Goal: Information Seeking & Learning: Learn about a topic

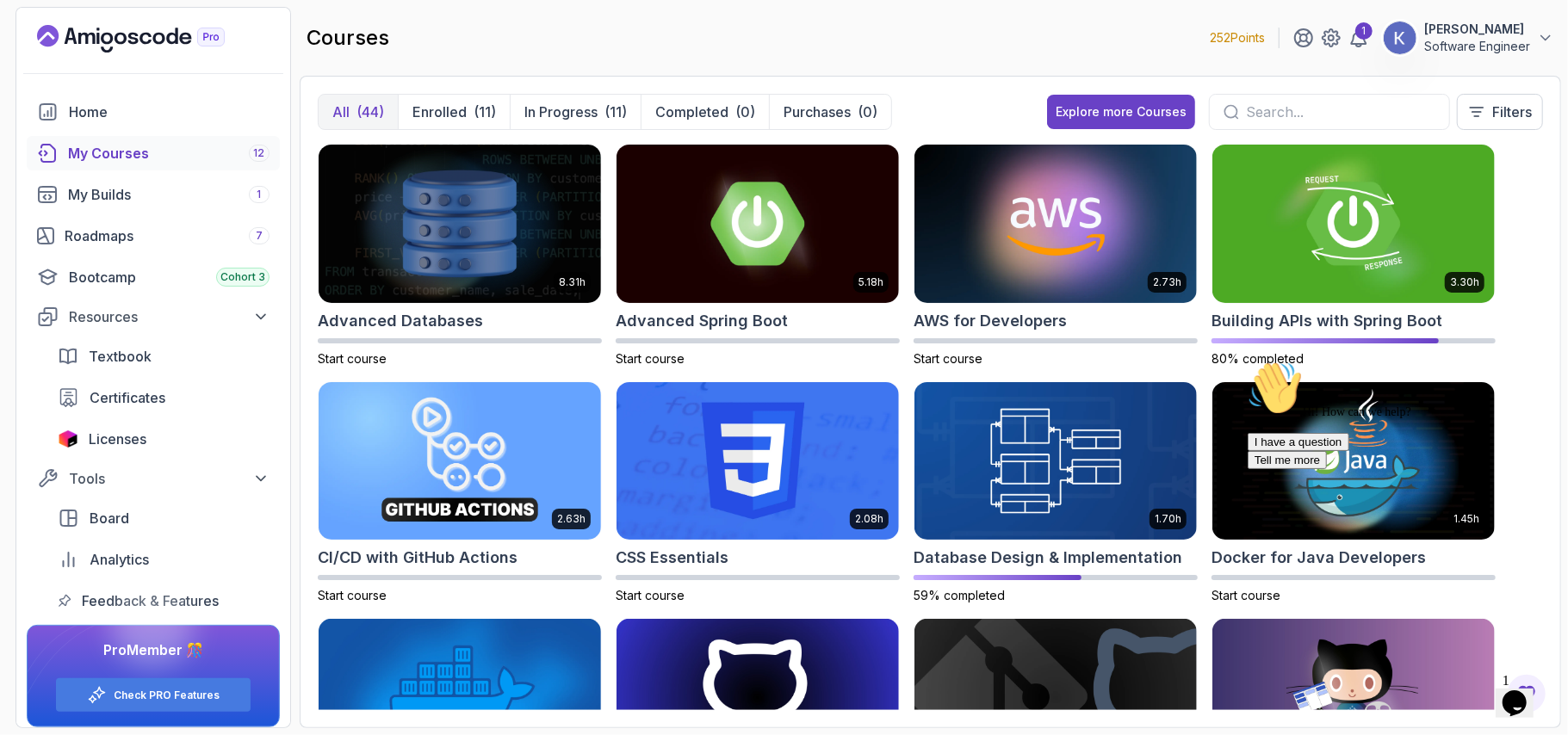
click at [930, 52] on div "courses 252 Points 1 [PERSON_NAME] Software Engineer" at bounding box center [930, 38] width 1261 height 62
click at [755, 205] on img at bounding box center [758, 223] width 296 height 166
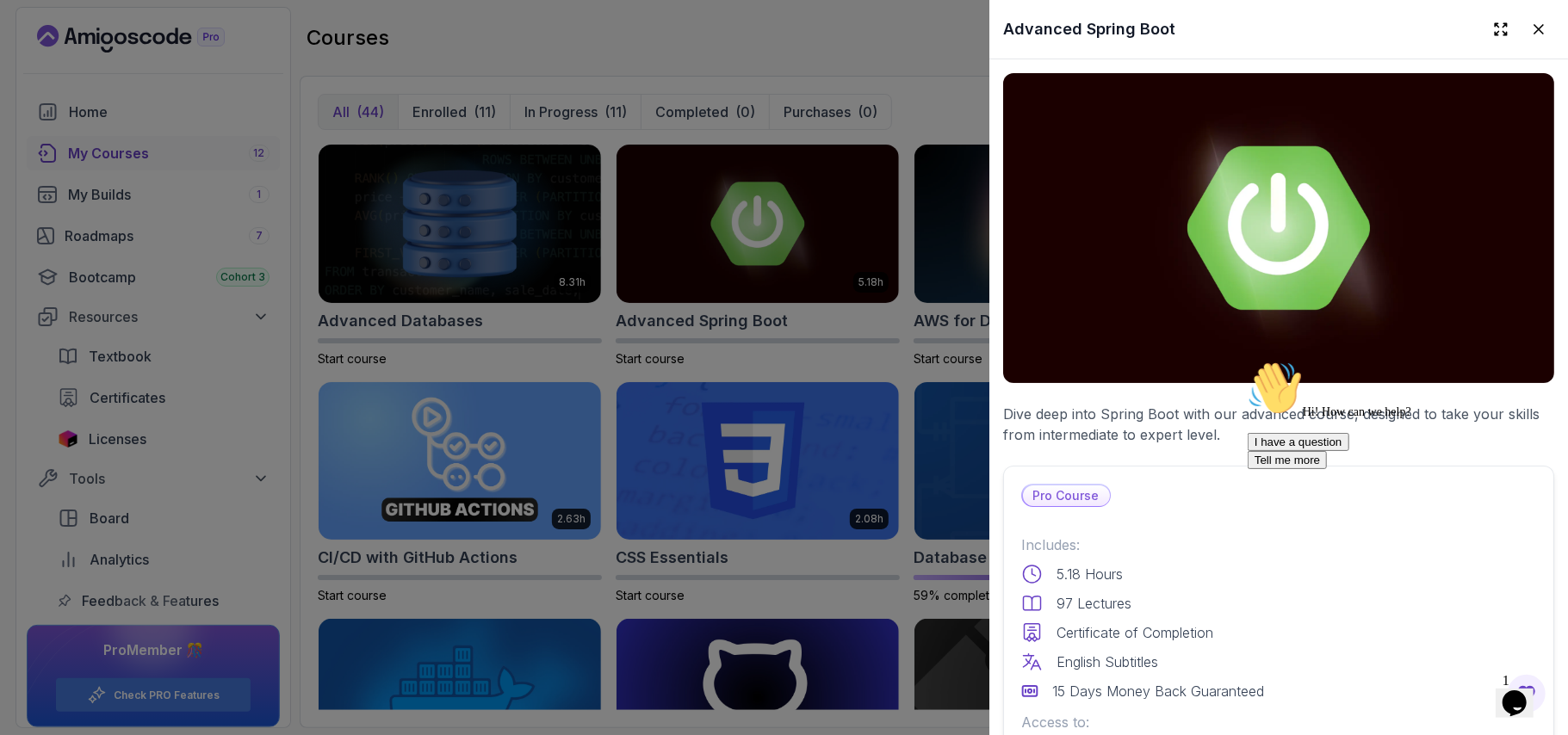
click at [1183, 652] on div "English Subtitles" at bounding box center [1279, 662] width 515 height 21
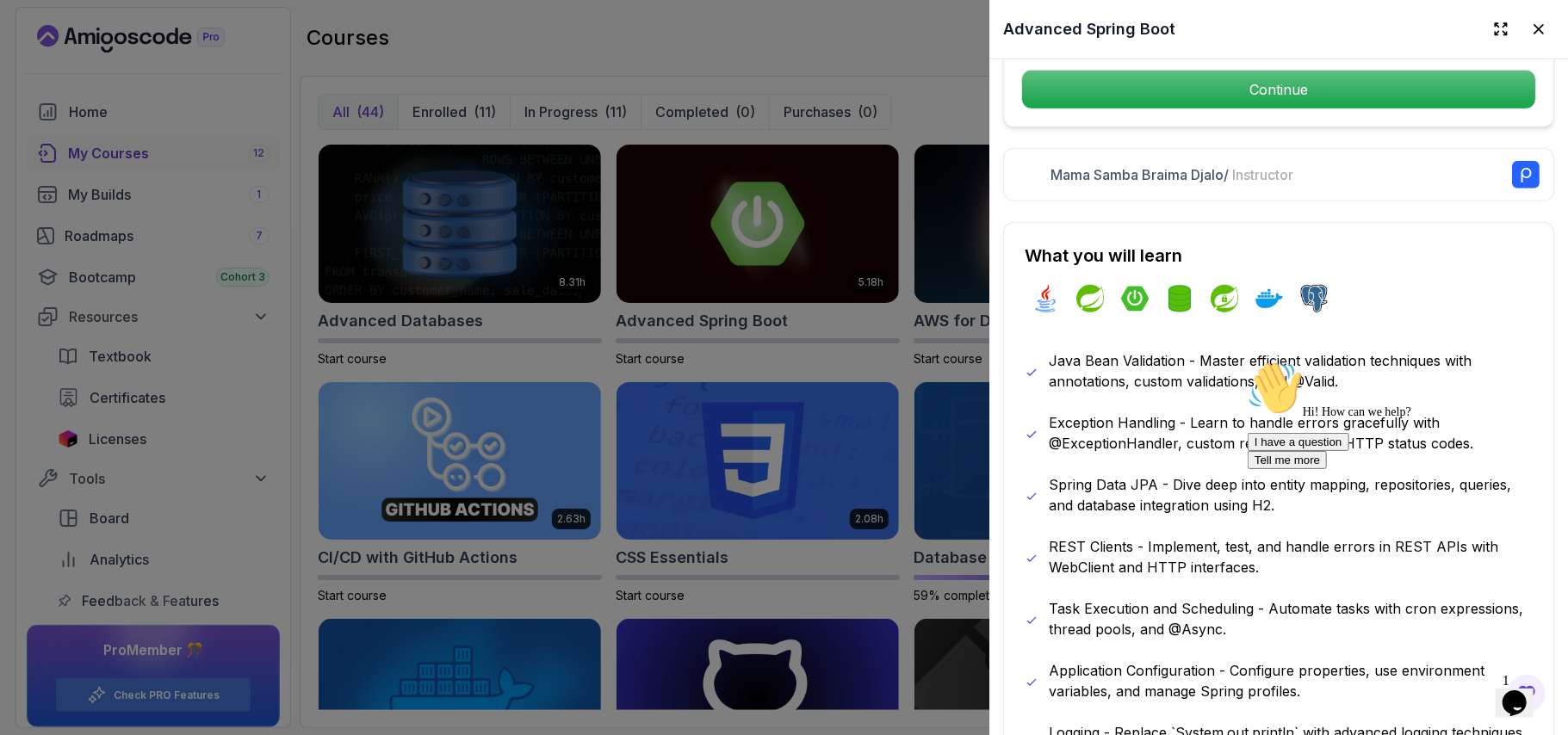
scroll to position [138, 0]
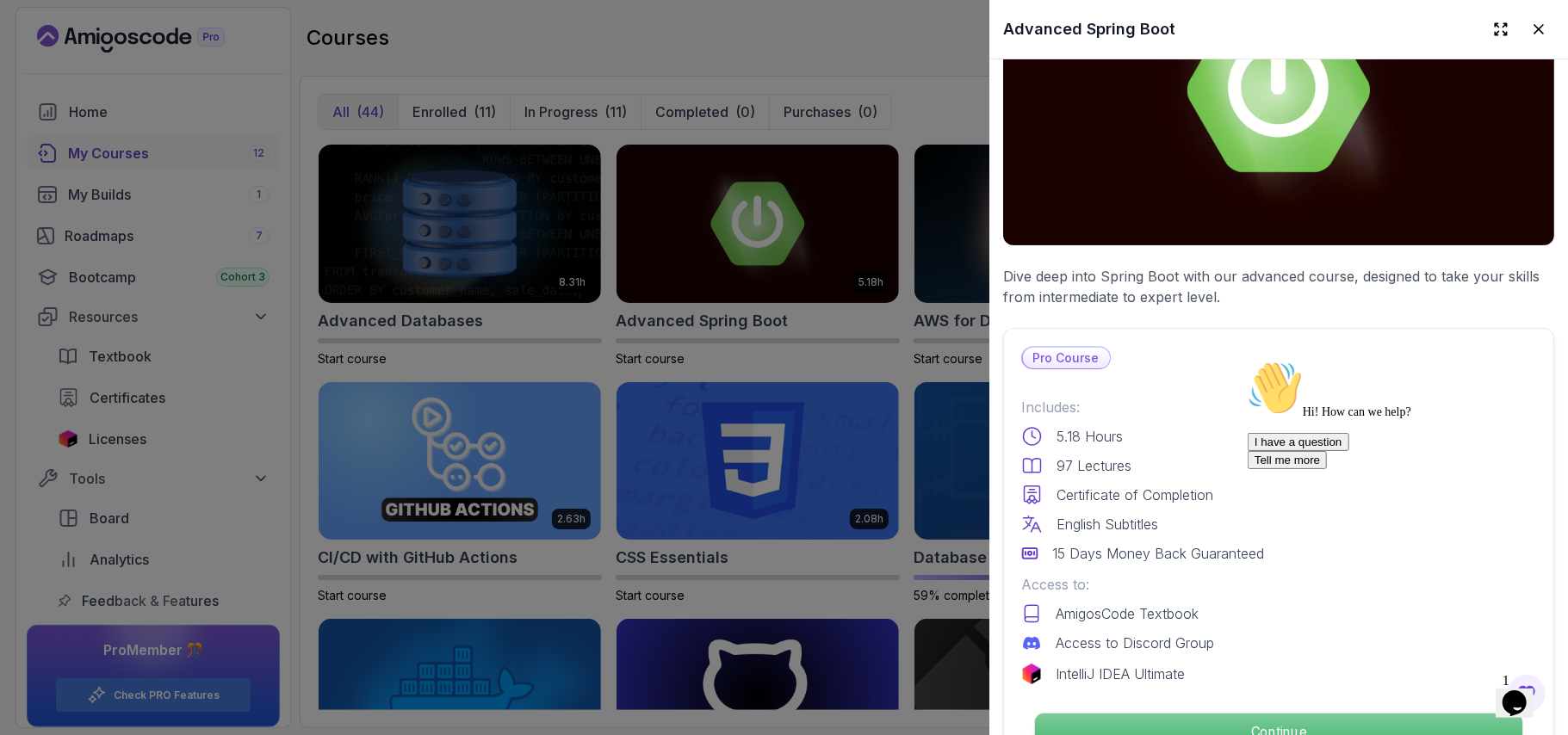
click at [1206, 724] on p "Continue" at bounding box center [1279, 732] width 488 height 36
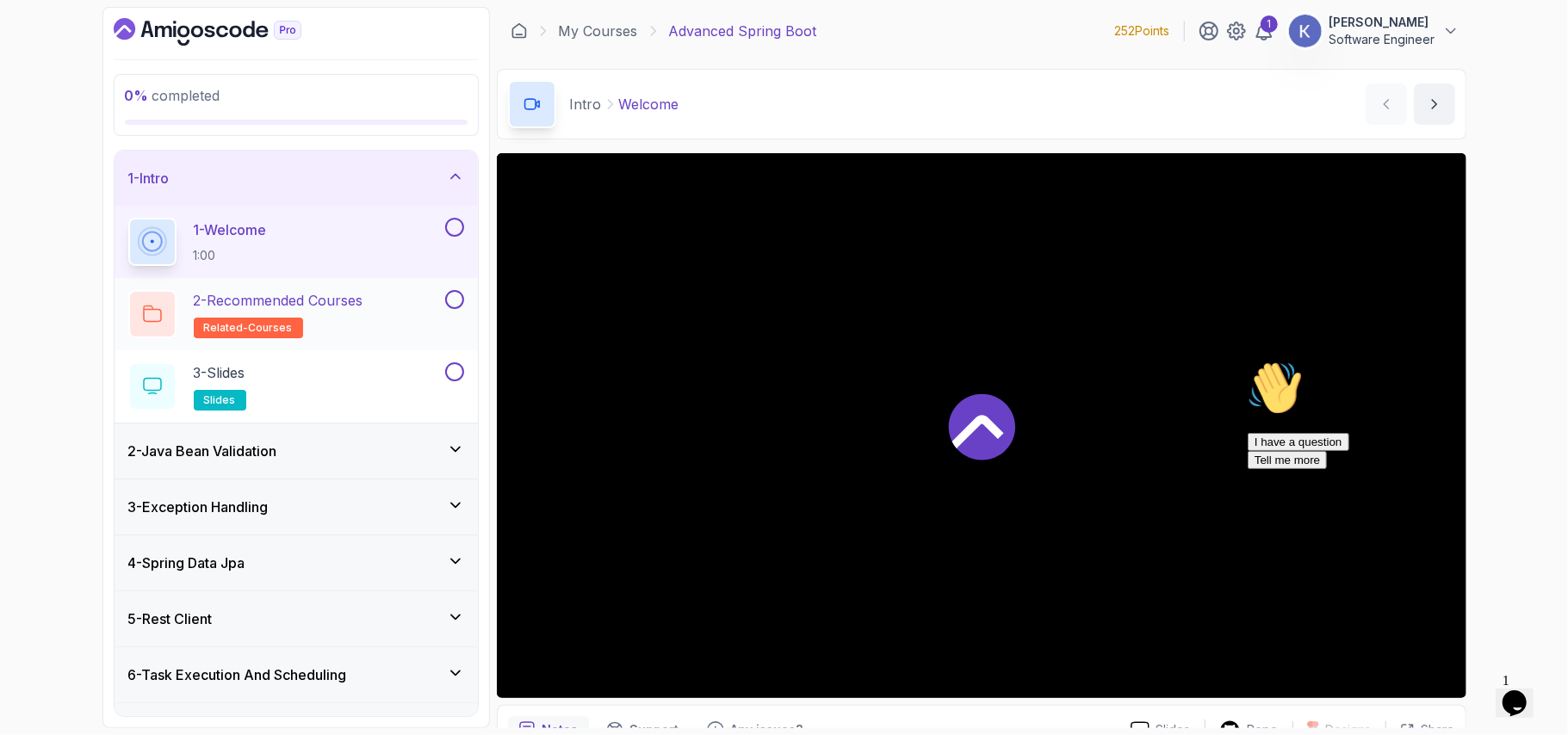
click at [341, 326] on h2 "2 - Recommended Courses related-courses" at bounding box center [279, 314] width 170 height 48
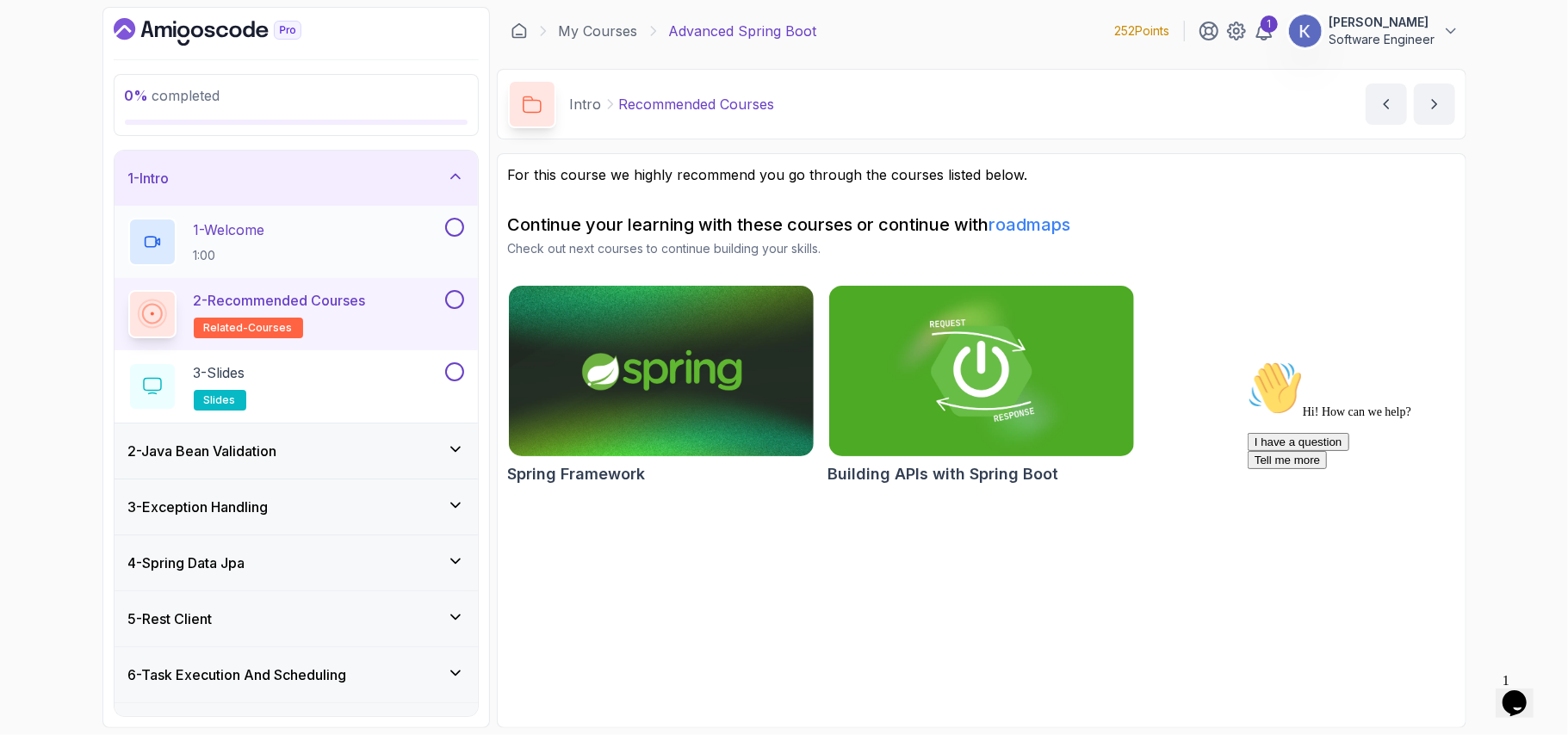
click at [315, 245] on div "1 - Welcome 1:00" at bounding box center [285, 242] width 314 height 48
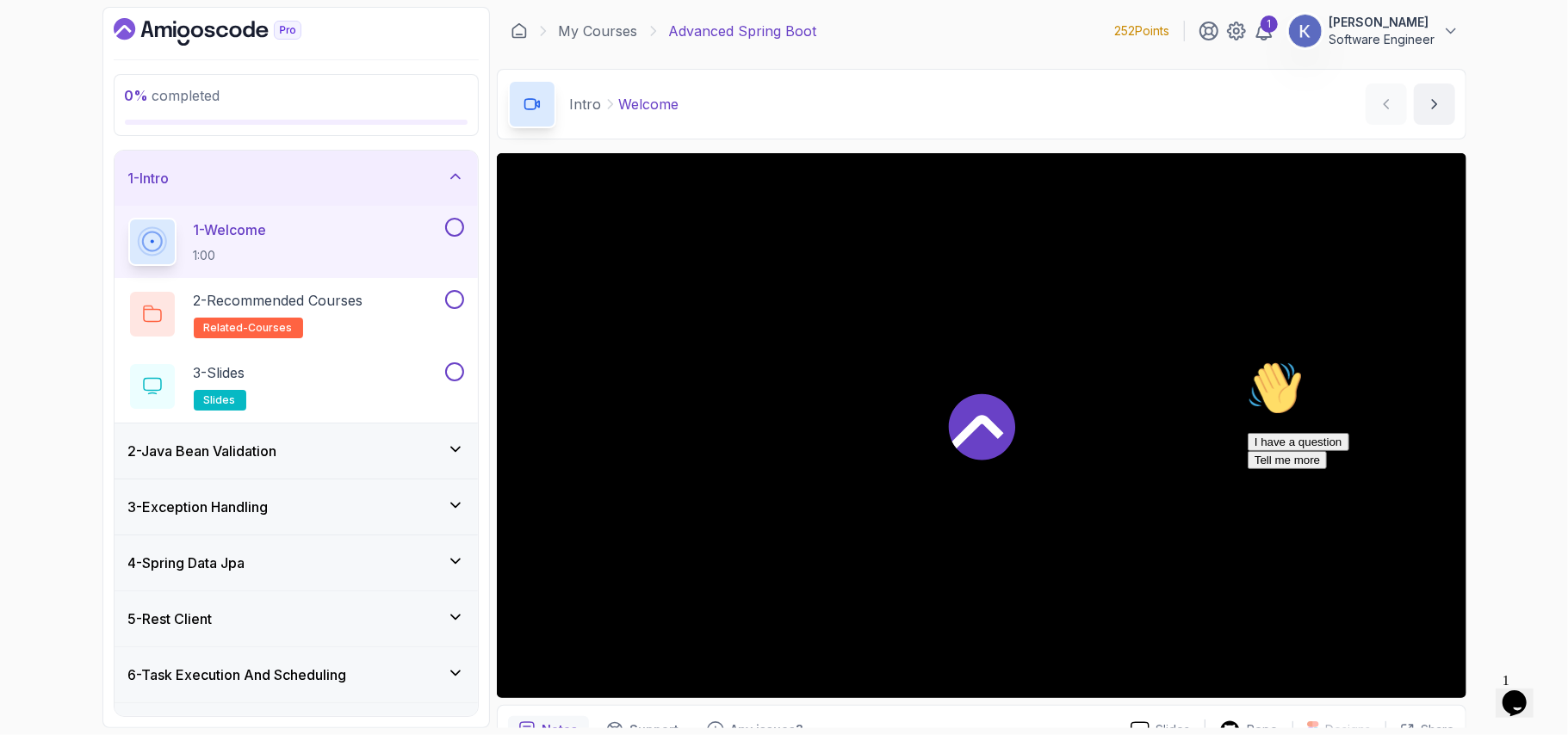
click at [673, 362] on div at bounding box center [982, 425] width 969 height 545
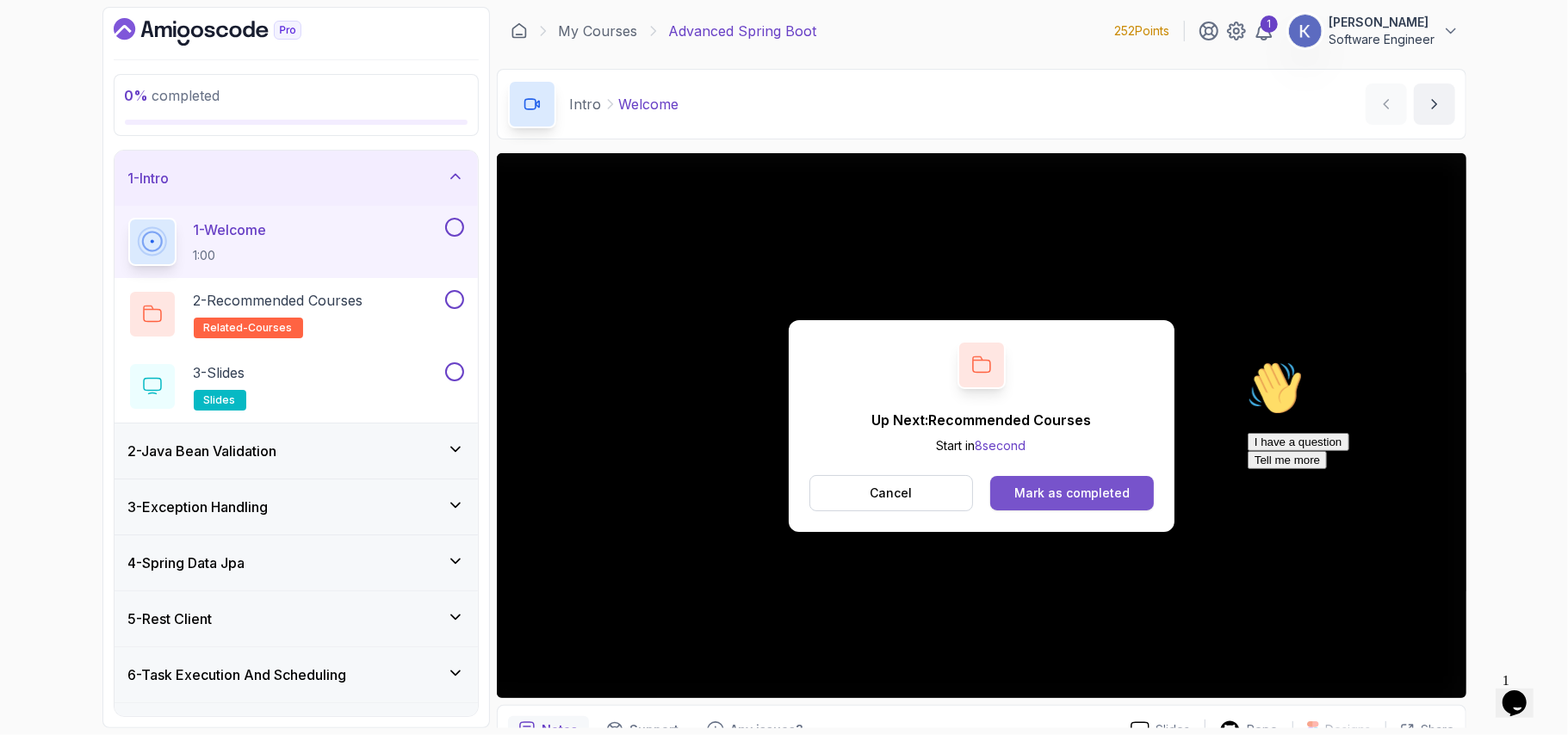
click at [1117, 479] on button "Mark as completed" at bounding box center [1072, 493] width 163 height 35
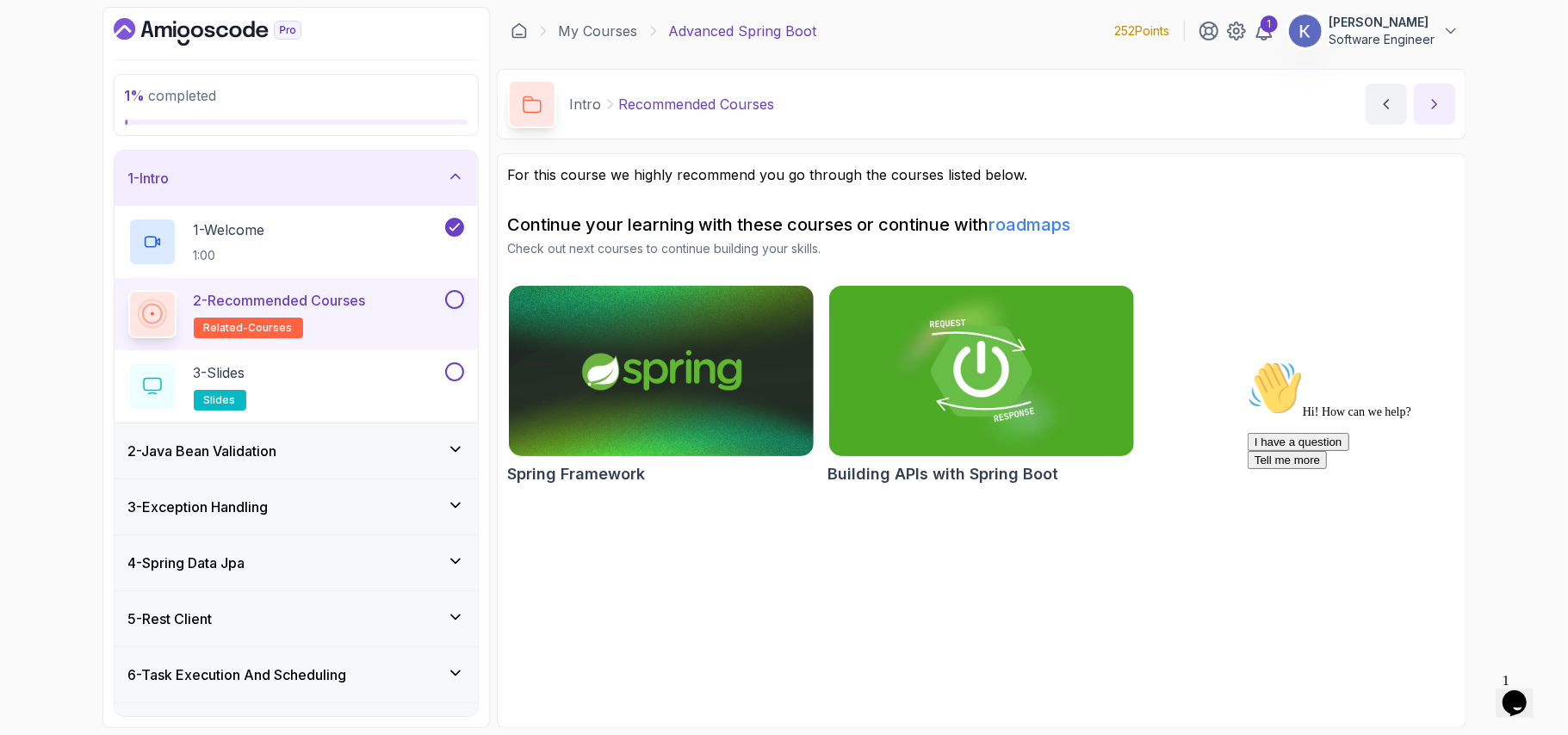
click at [1433, 90] on button "next content" at bounding box center [1435, 104] width 42 height 42
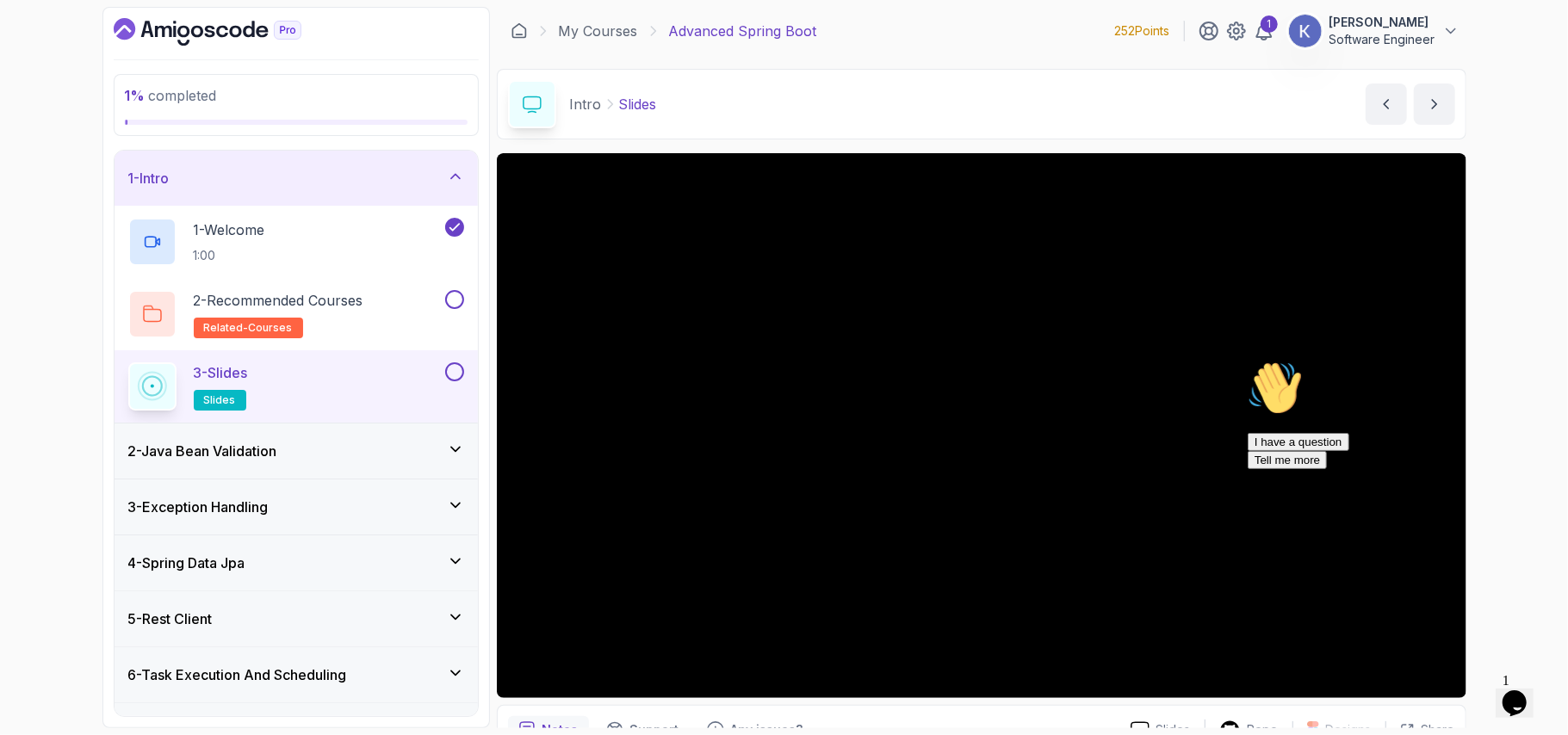
click at [410, 455] on div "2 - Java Bean Validation" at bounding box center [296, 451] width 336 height 21
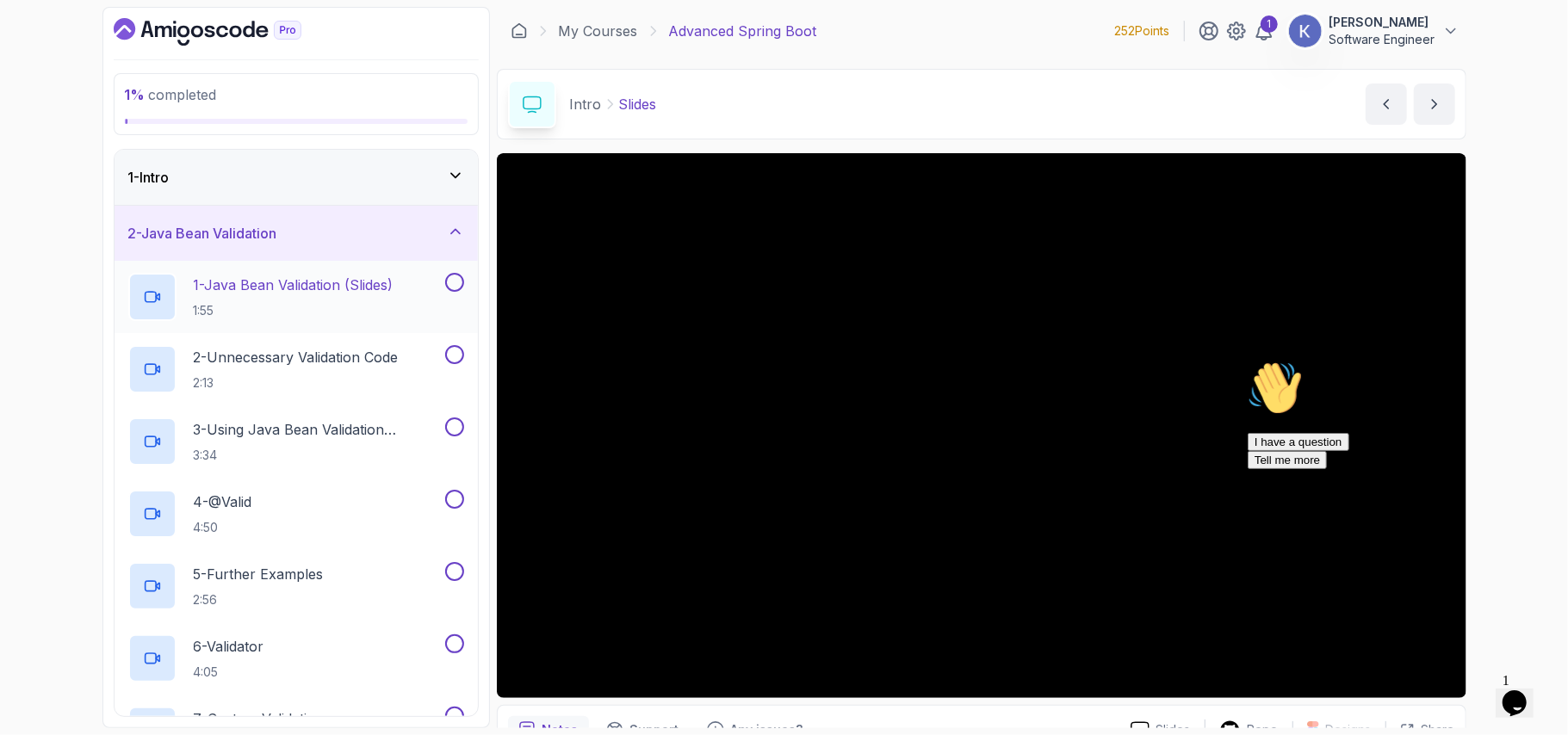
click at [366, 298] on h2 "1 - Java Bean Validation (Slides) 1:55" at bounding box center [294, 297] width 200 height 45
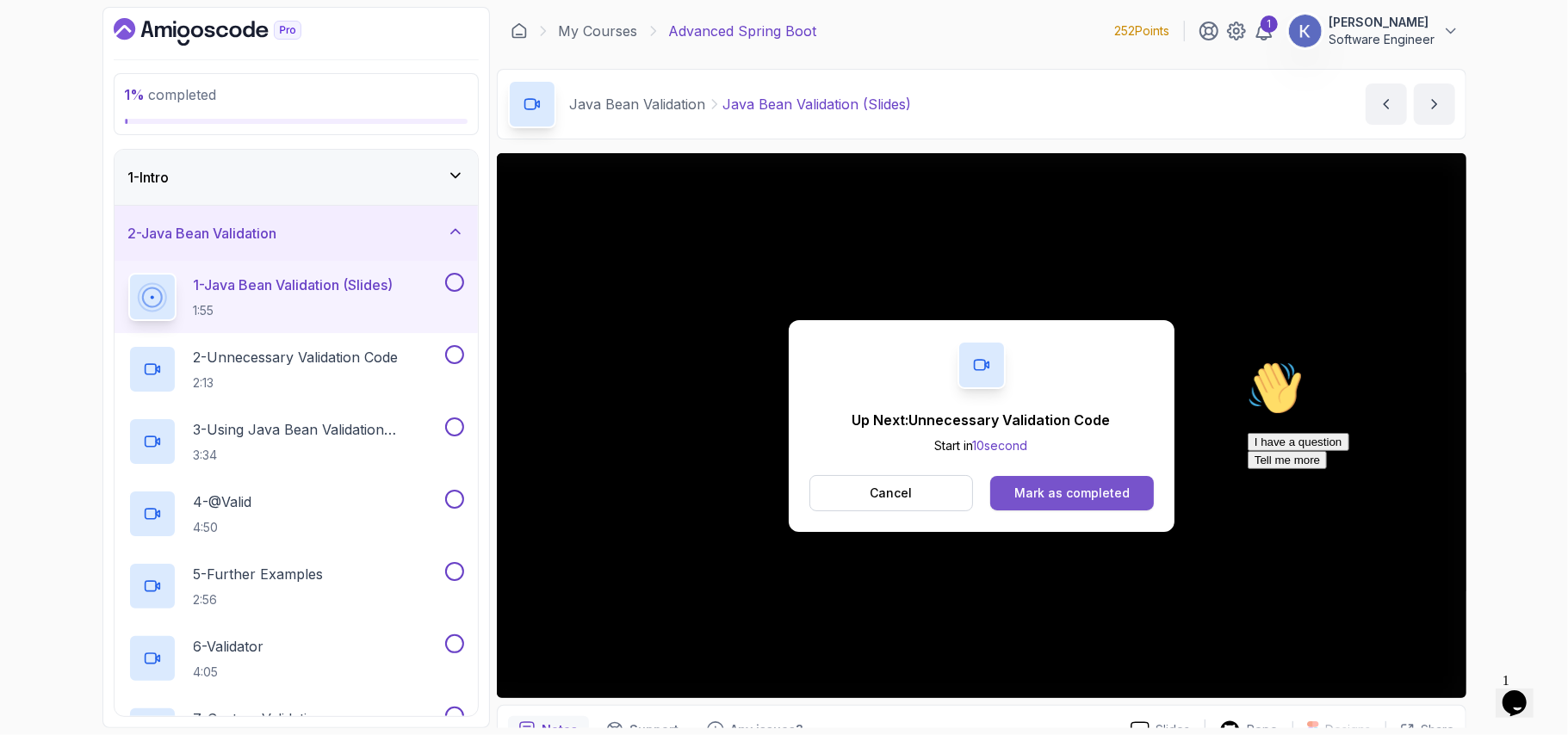
click at [1098, 480] on button "Mark as completed" at bounding box center [1072, 493] width 163 height 35
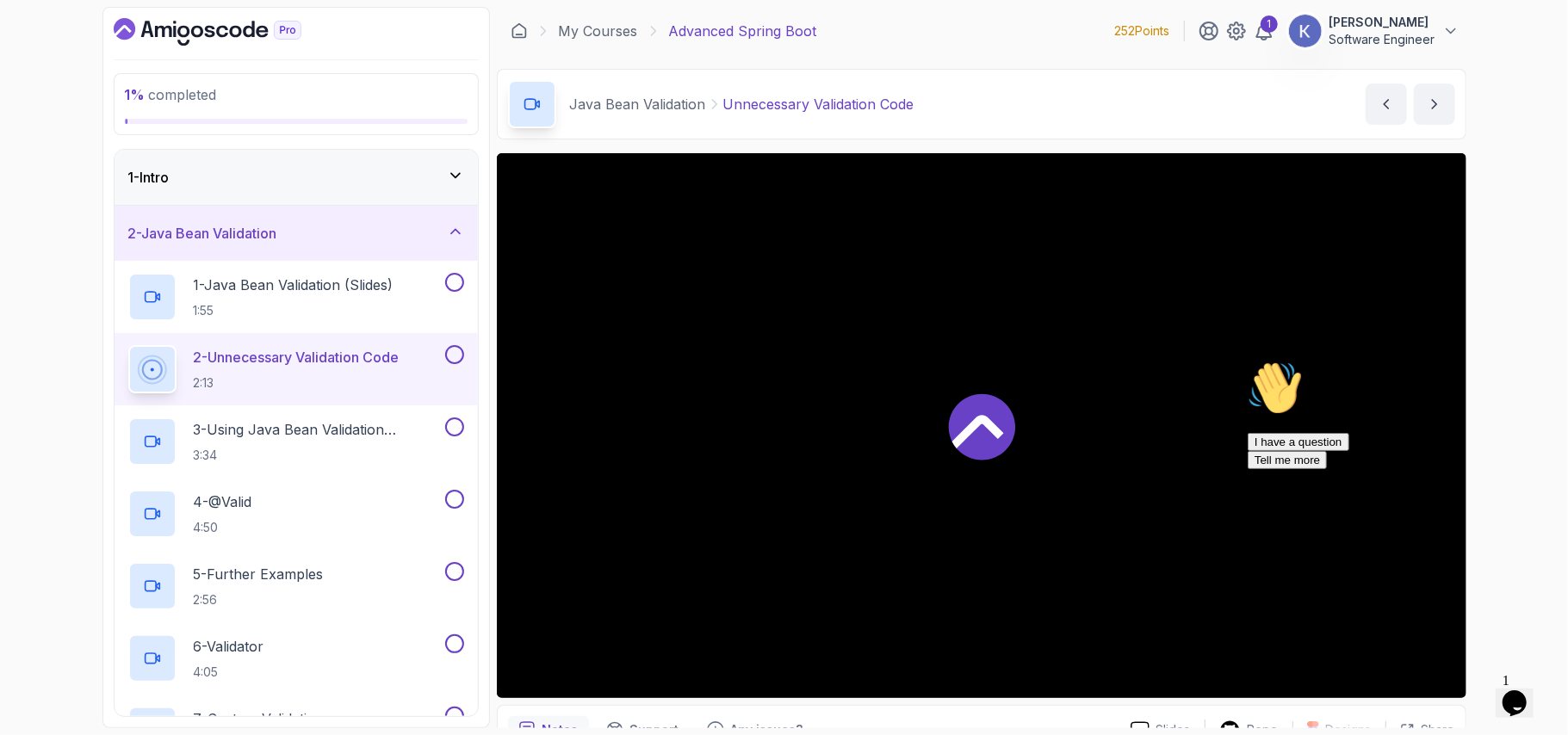
click at [1098, 480] on div at bounding box center [982, 425] width 969 height 545
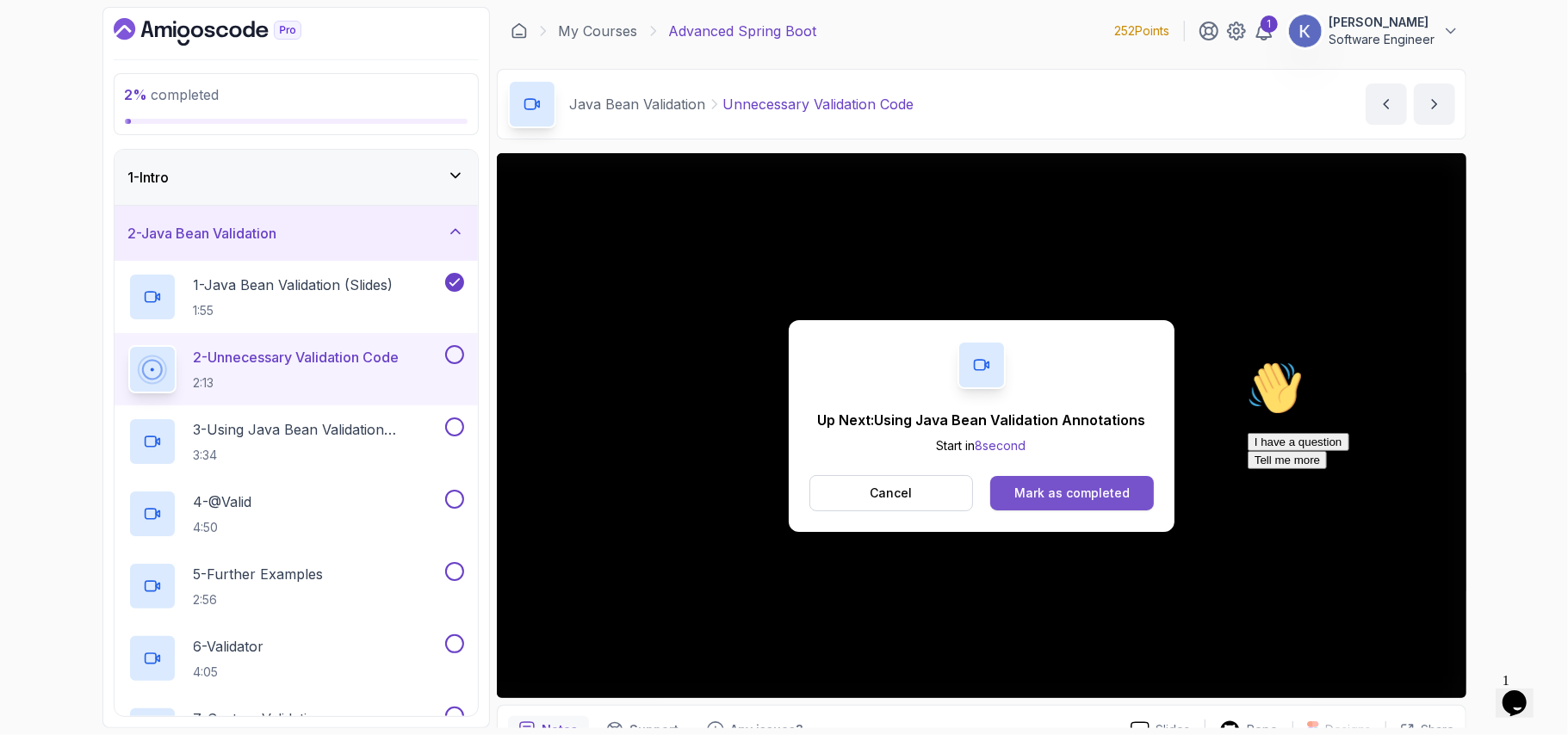
click at [1098, 490] on div "Mark as completed" at bounding box center [1072, 493] width 115 height 17
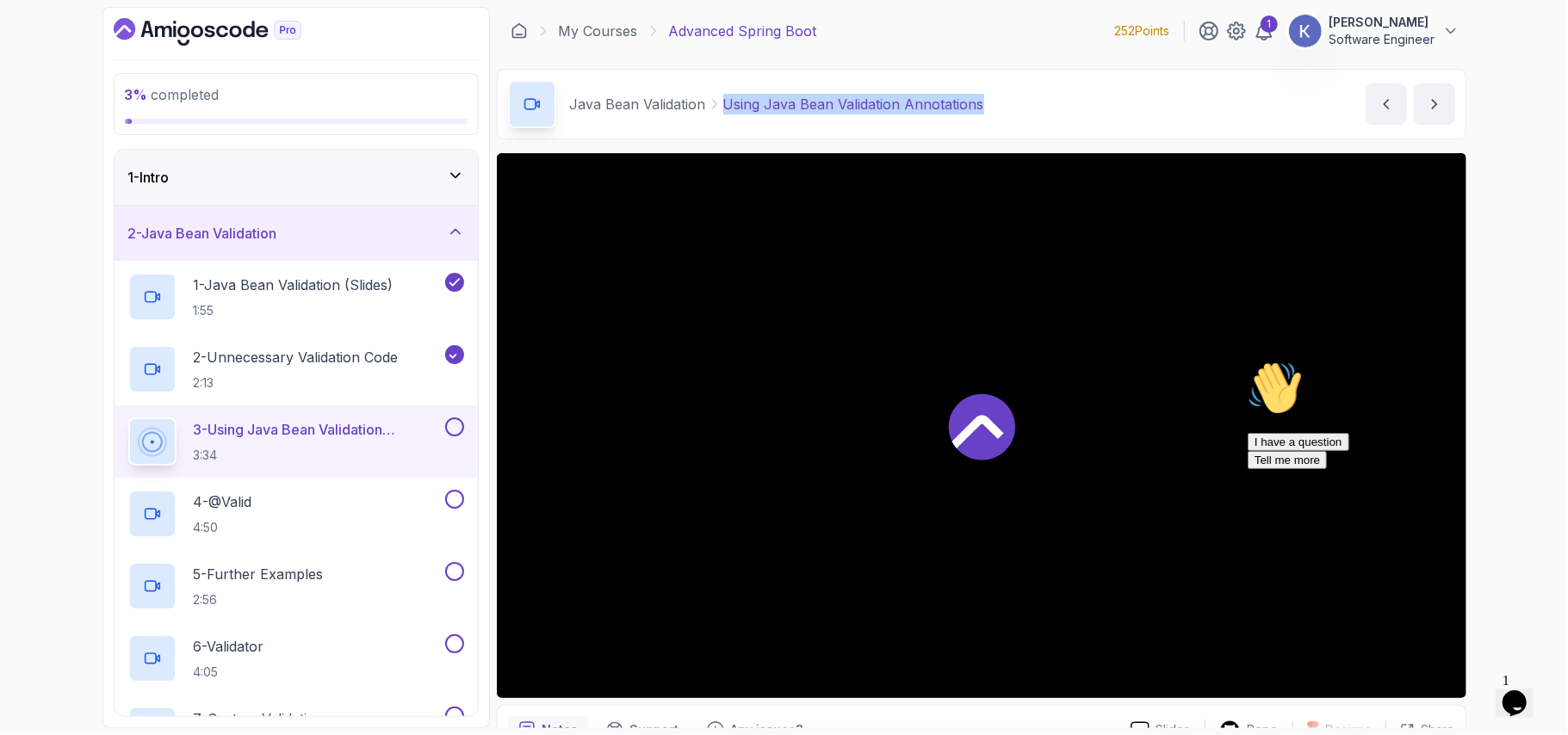
click at [1098, 490] on div at bounding box center [982, 425] width 969 height 545
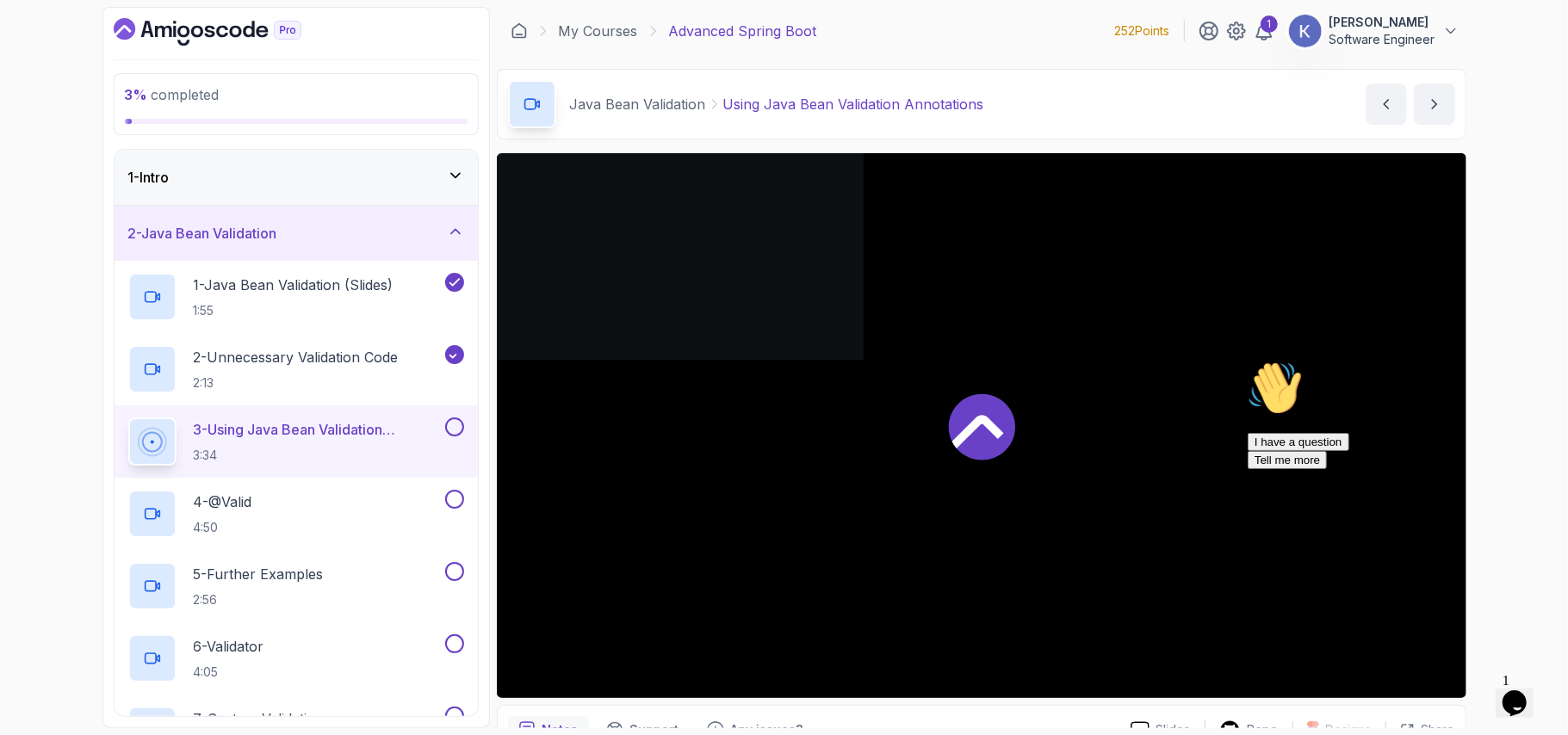
click at [1098, 490] on div at bounding box center [982, 425] width 969 height 545
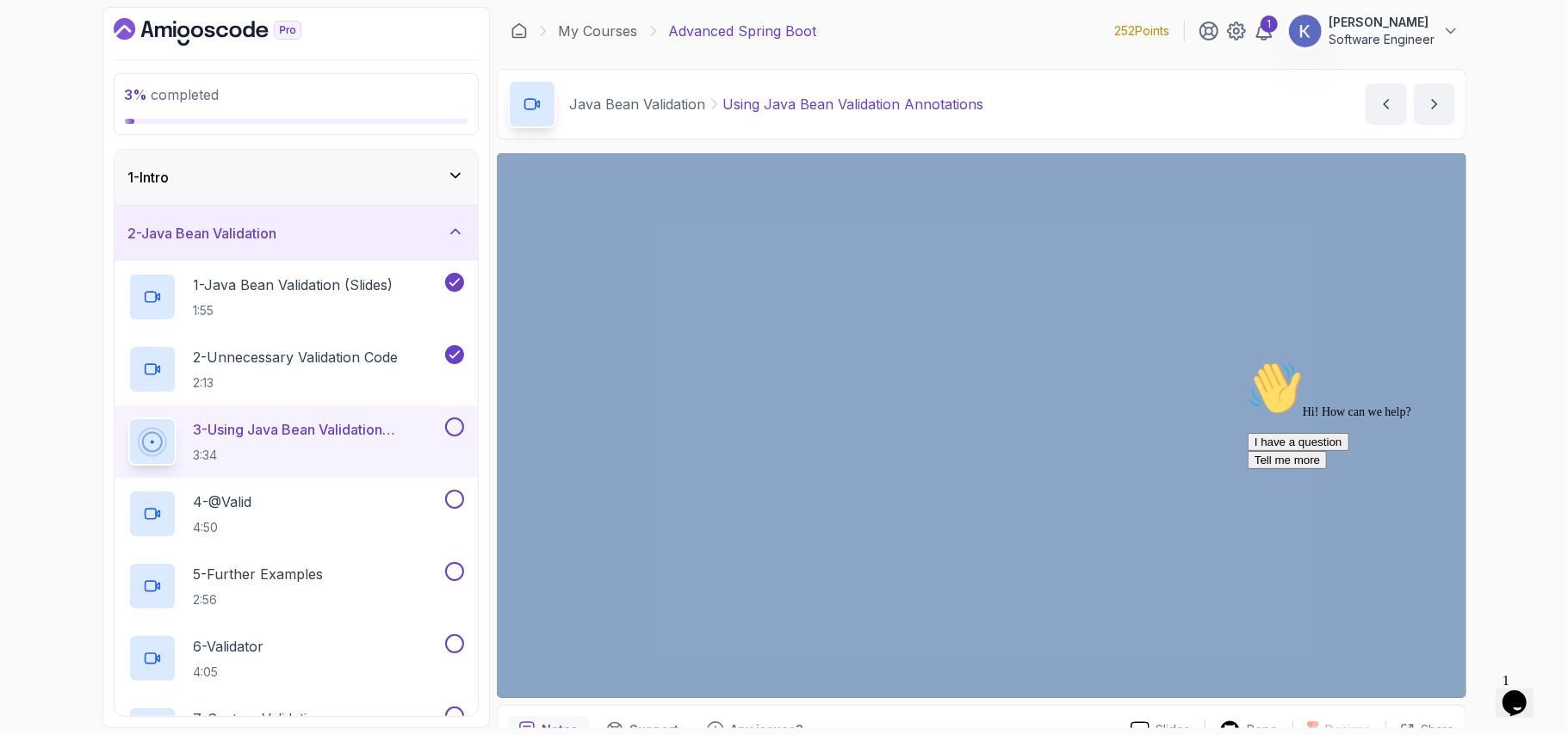
click at [1545, 276] on div "3 % completed 1 - Intro 2 - Java Bean Validation 1 - Java Bean Validation (Slid…" at bounding box center [784, 367] width 1568 height 735
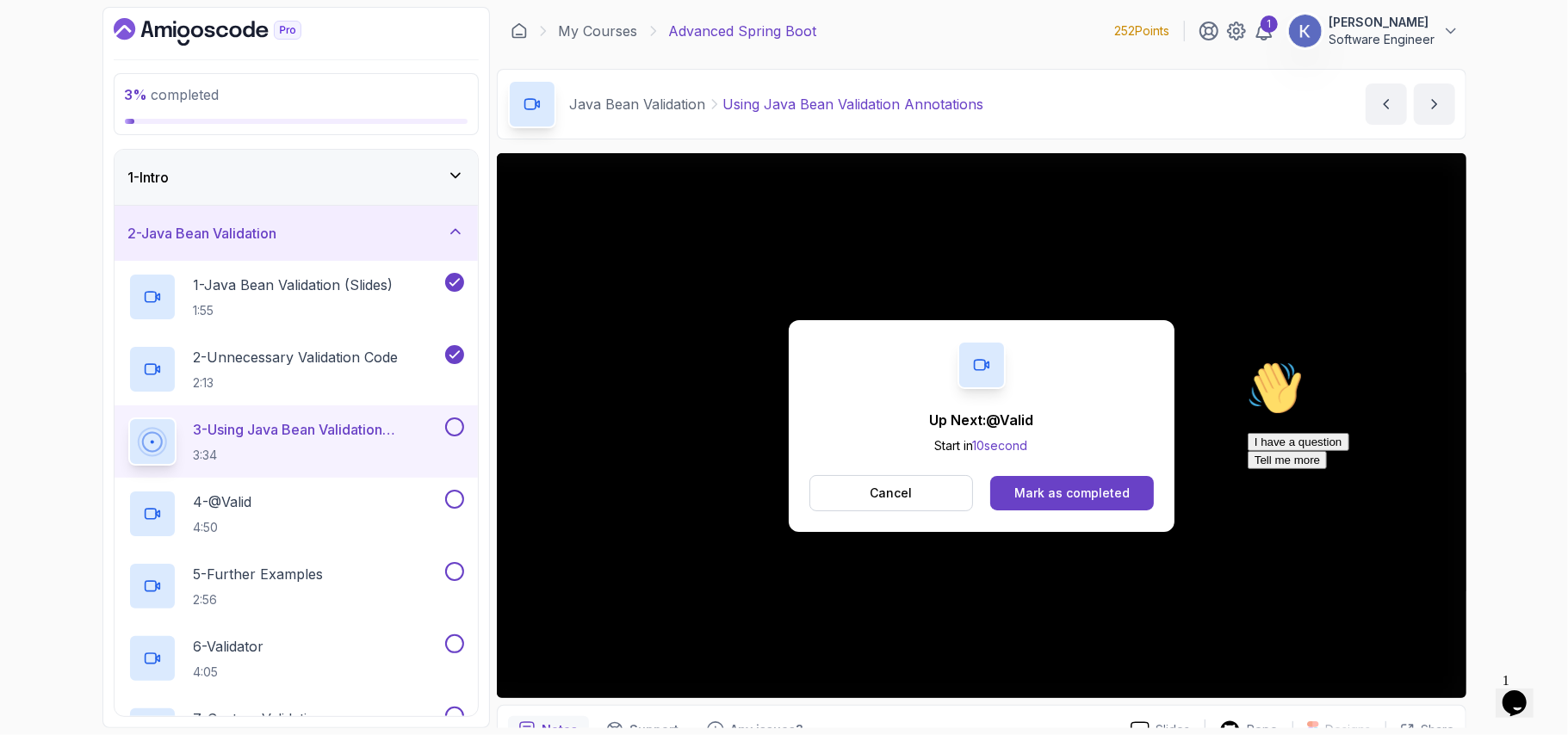
click at [1059, 497] on div "Mark as completed" at bounding box center [1072, 493] width 115 height 17
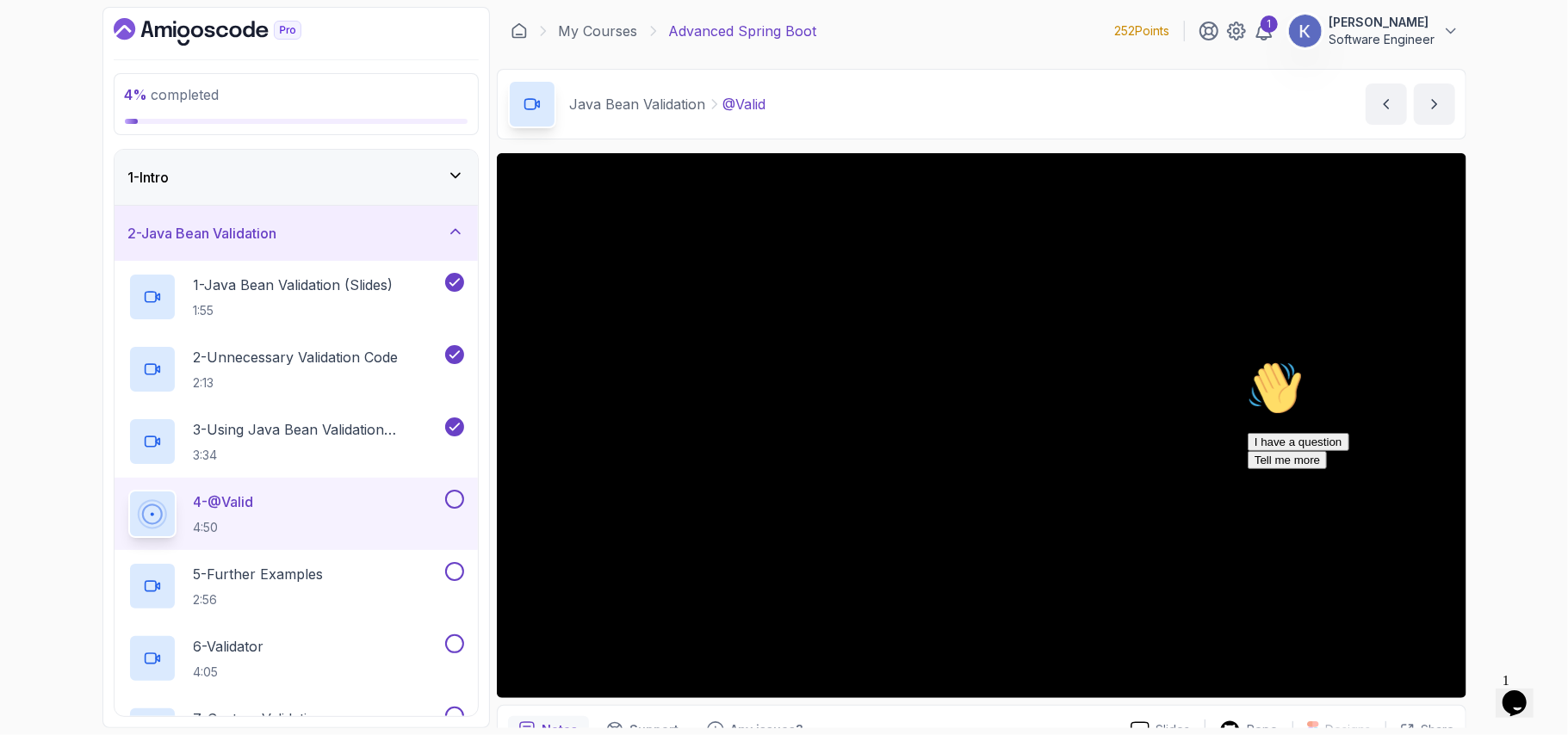
click at [1247, 360] on icon "Chat attention grabber" at bounding box center [1247, 360] width 0 height 0
click at [121, 498] on div "4 - @Valid 4:50" at bounding box center [296, 514] width 364 height 73
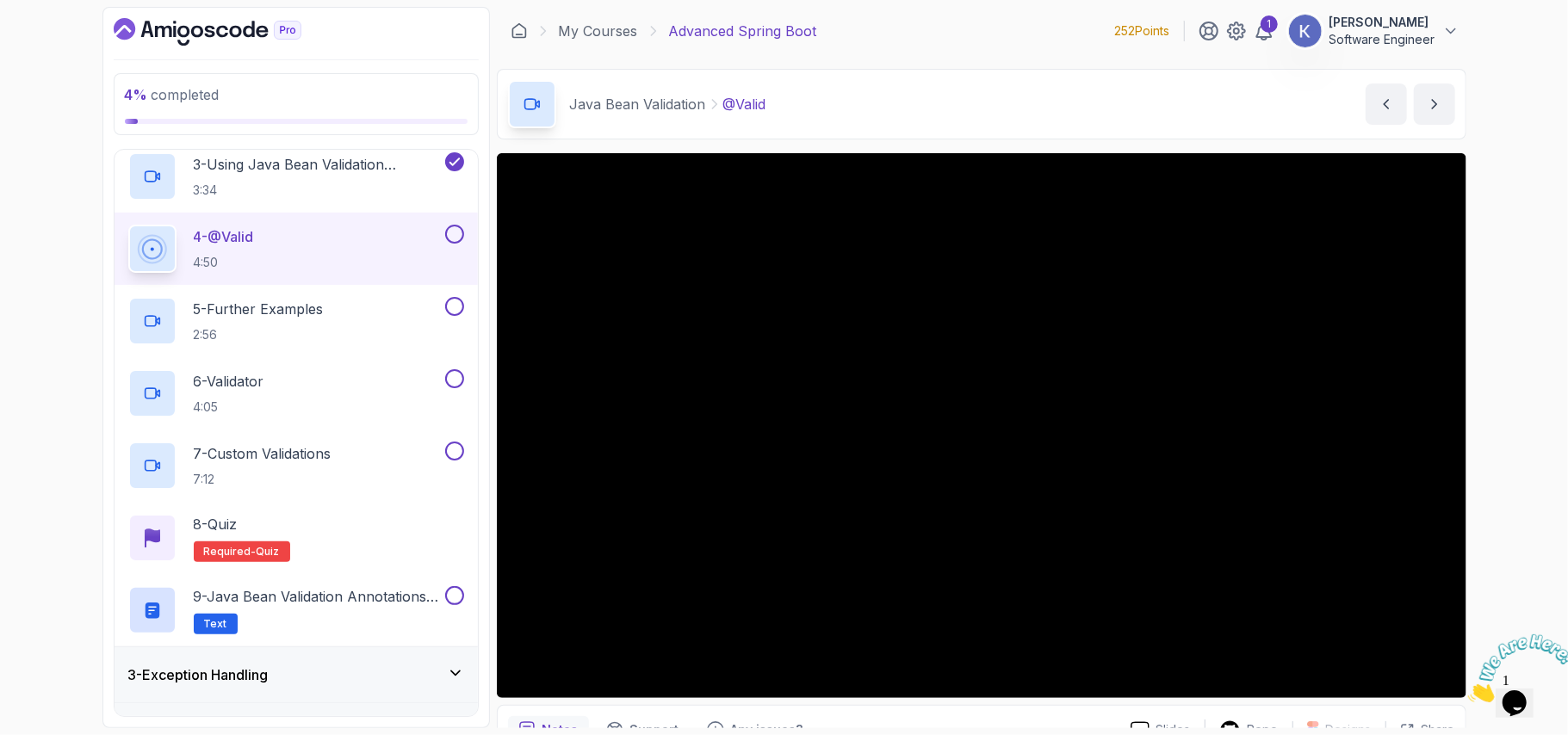
scroll to position [263, 0]
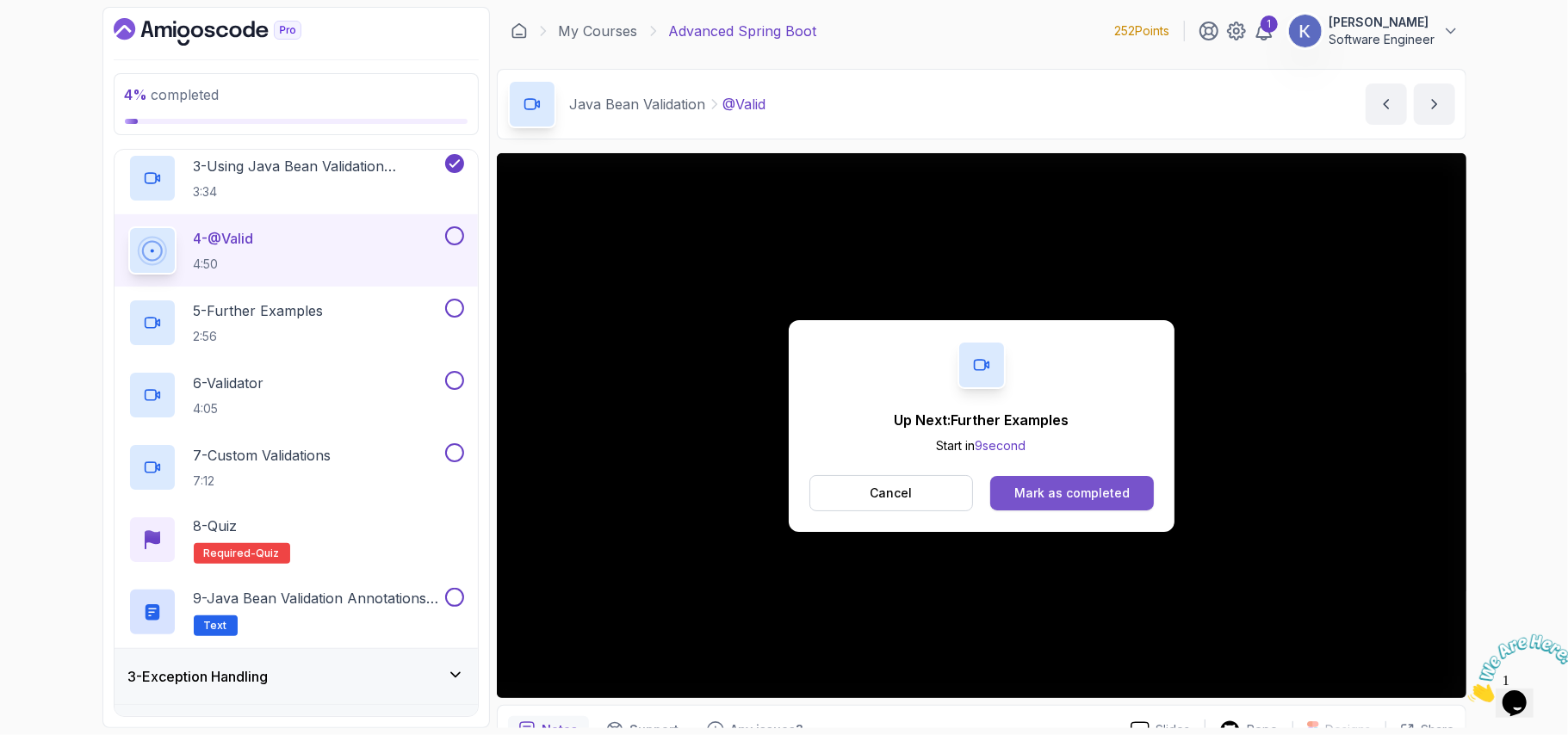
click at [1045, 491] on div "Mark as completed" at bounding box center [1072, 493] width 115 height 17
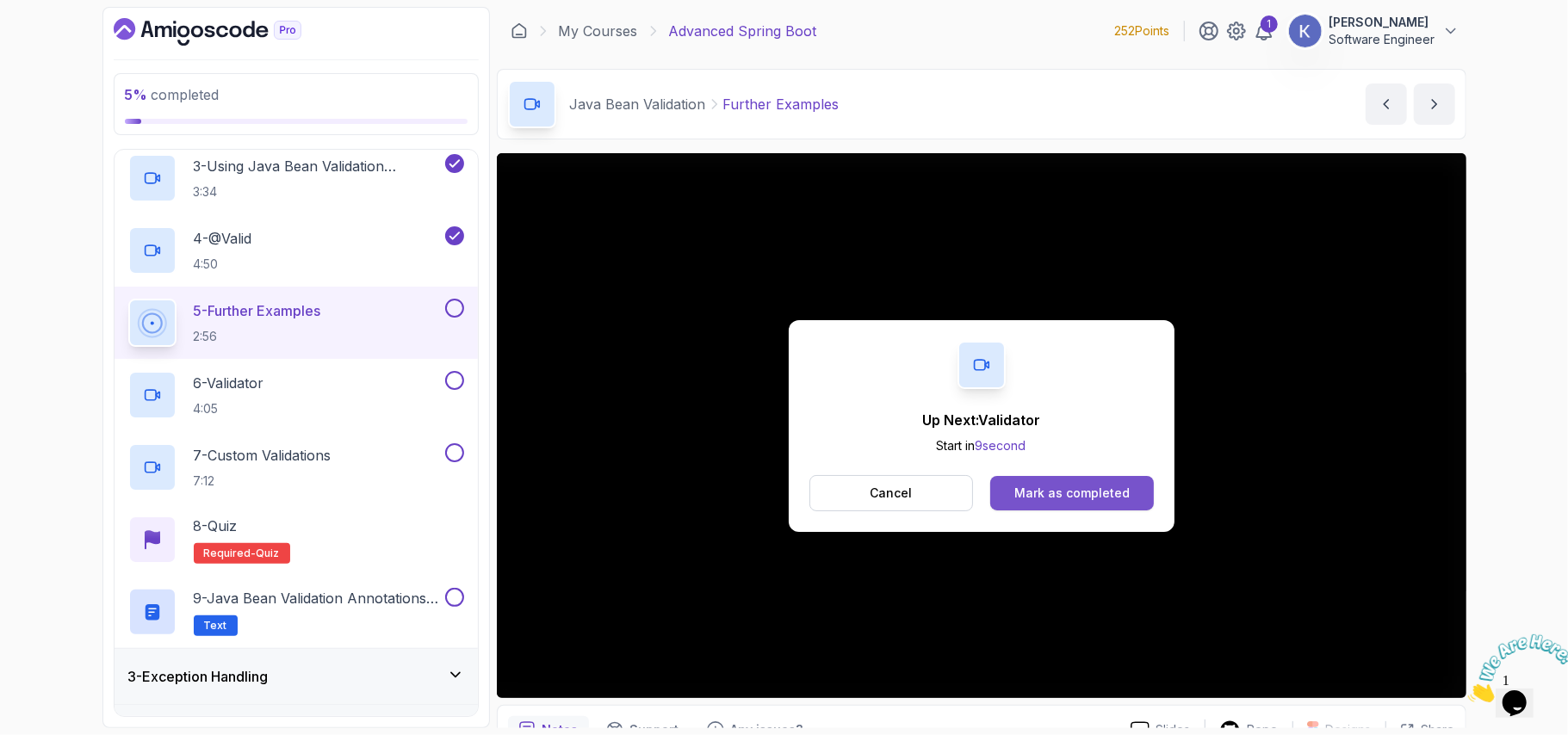
click at [1056, 490] on div "Mark as completed" at bounding box center [1072, 493] width 115 height 17
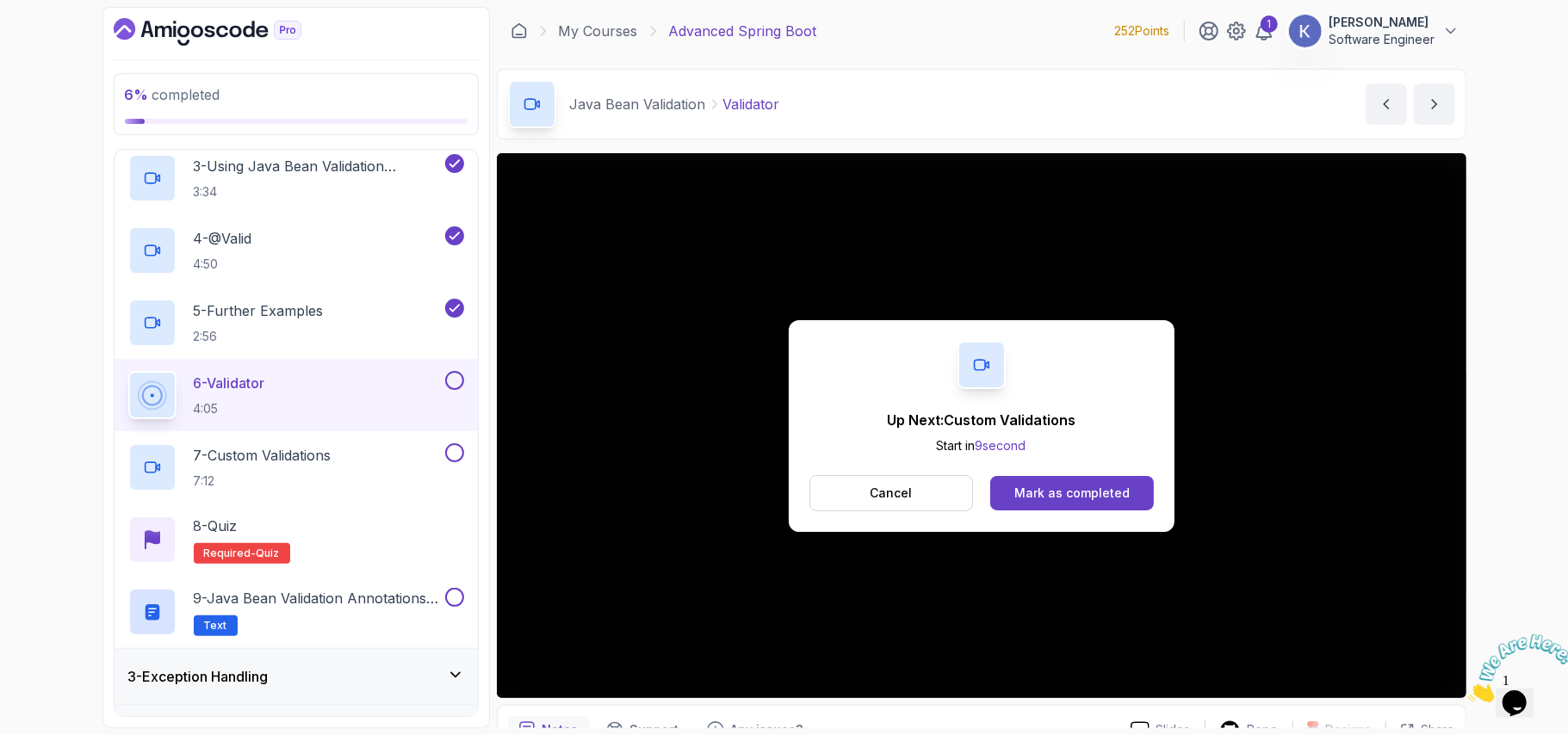
click at [1021, 494] on div "Mark as completed" at bounding box center [1072, 493] width 115 height 17
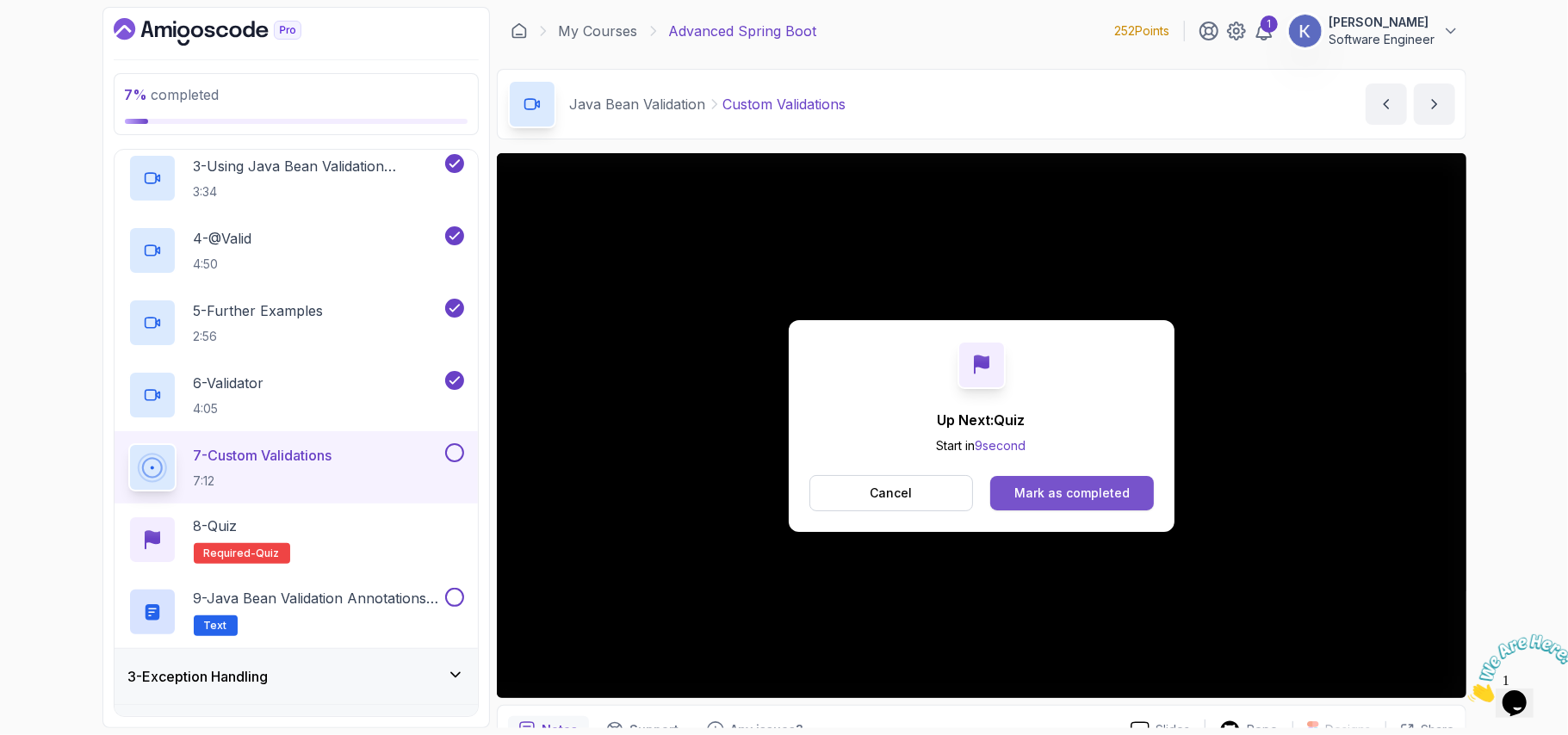
click at [1042, 487] on div "Mark as completed" at bounding box center [1072, 493] width 115 height 17
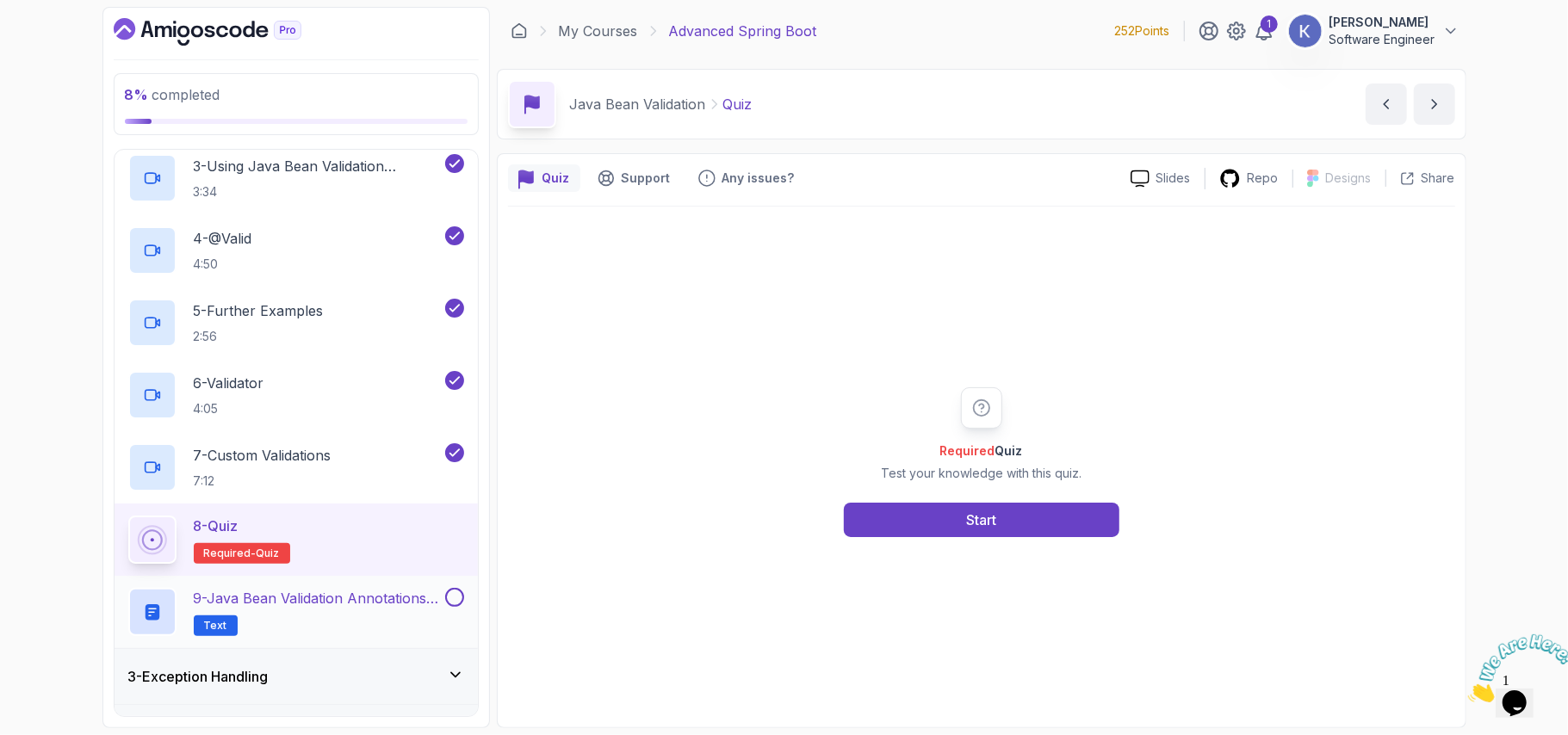
click at [353, 625] on h2 "9 - Java Bean Validation Annotations Cheat Sheet Text" at bounding box center [318, 612] width 248 height 48
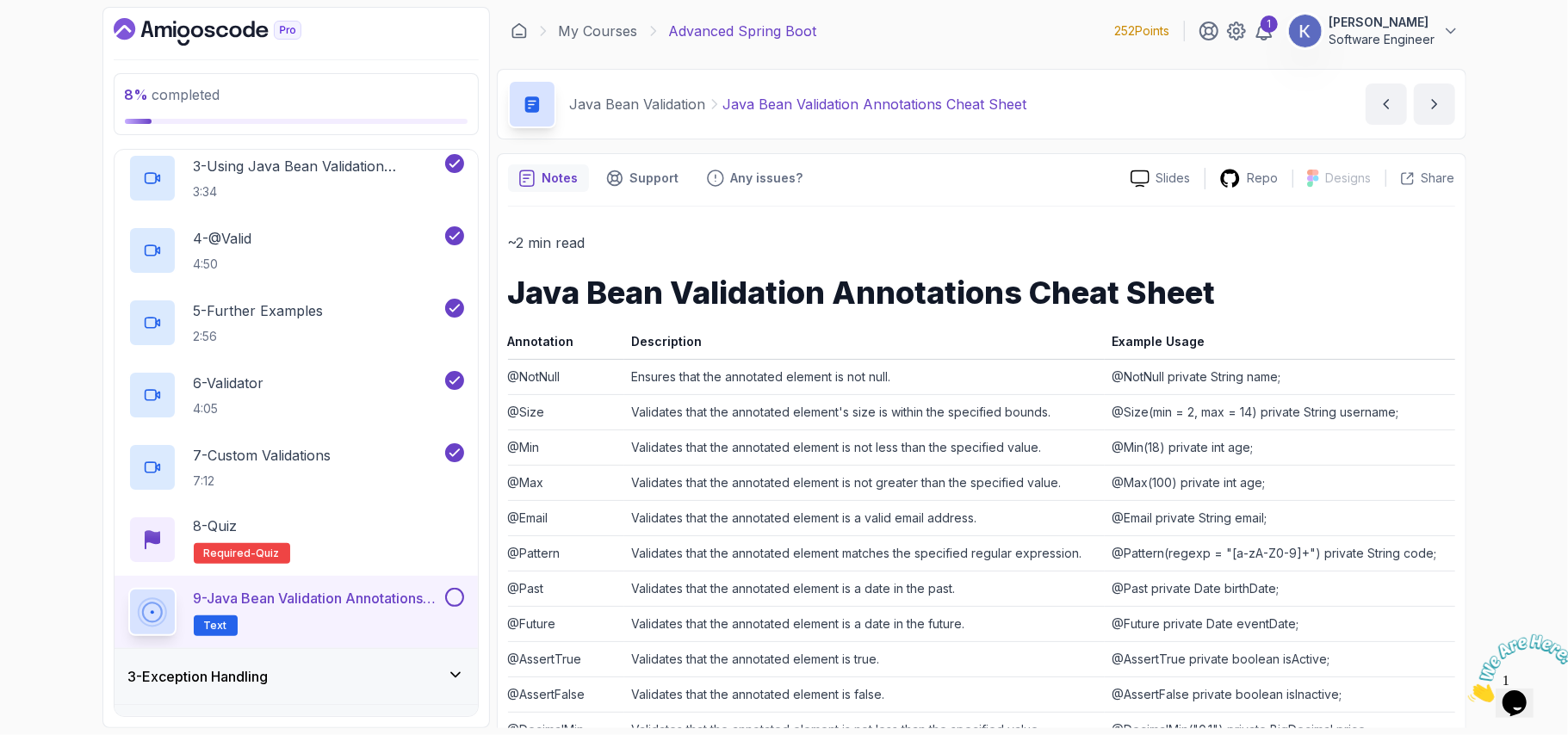
click at [800, 506] on td "Validates that the annotated element is a valid email address." at bounding box center [865, 518] width 481 height 35
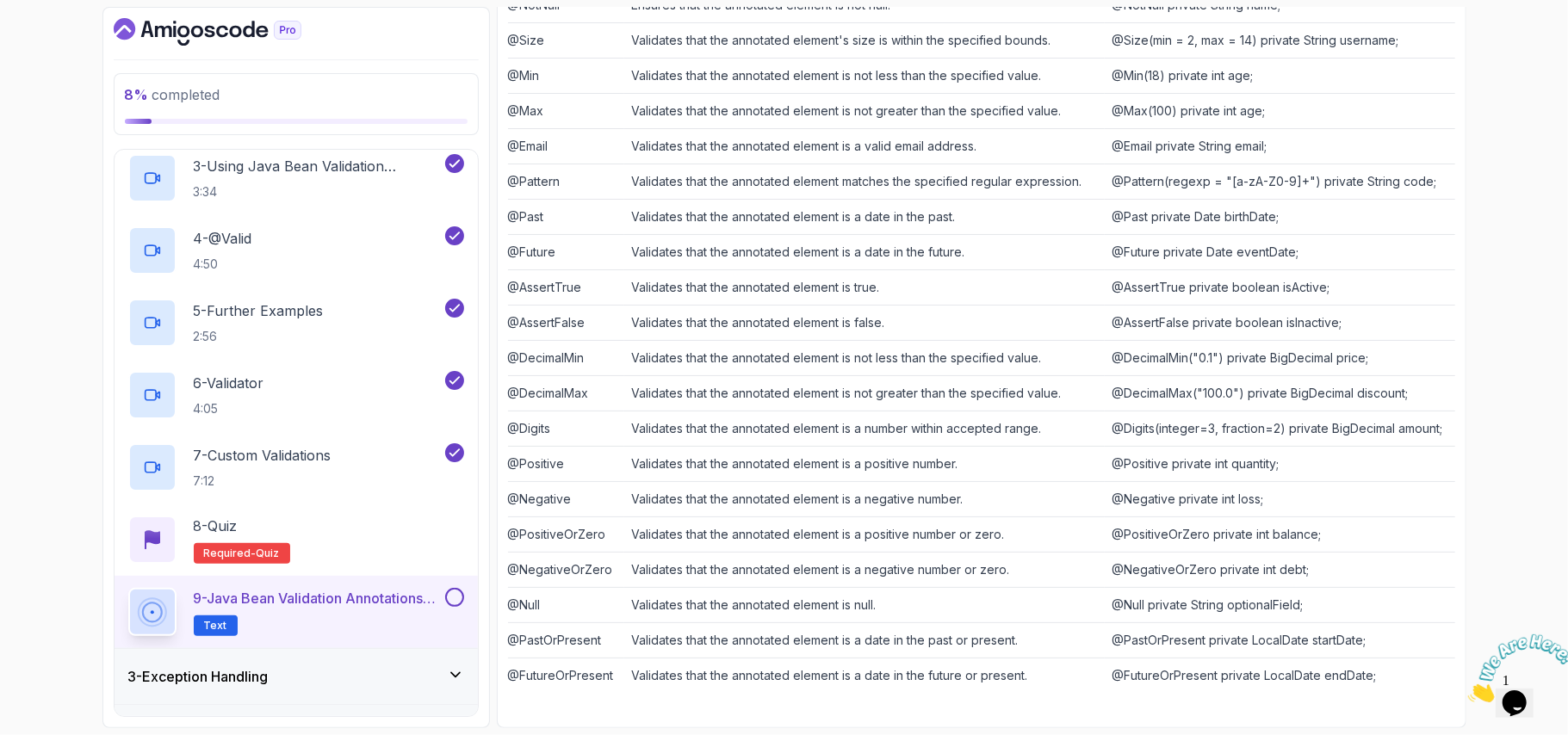
scroll to position [332, 0]
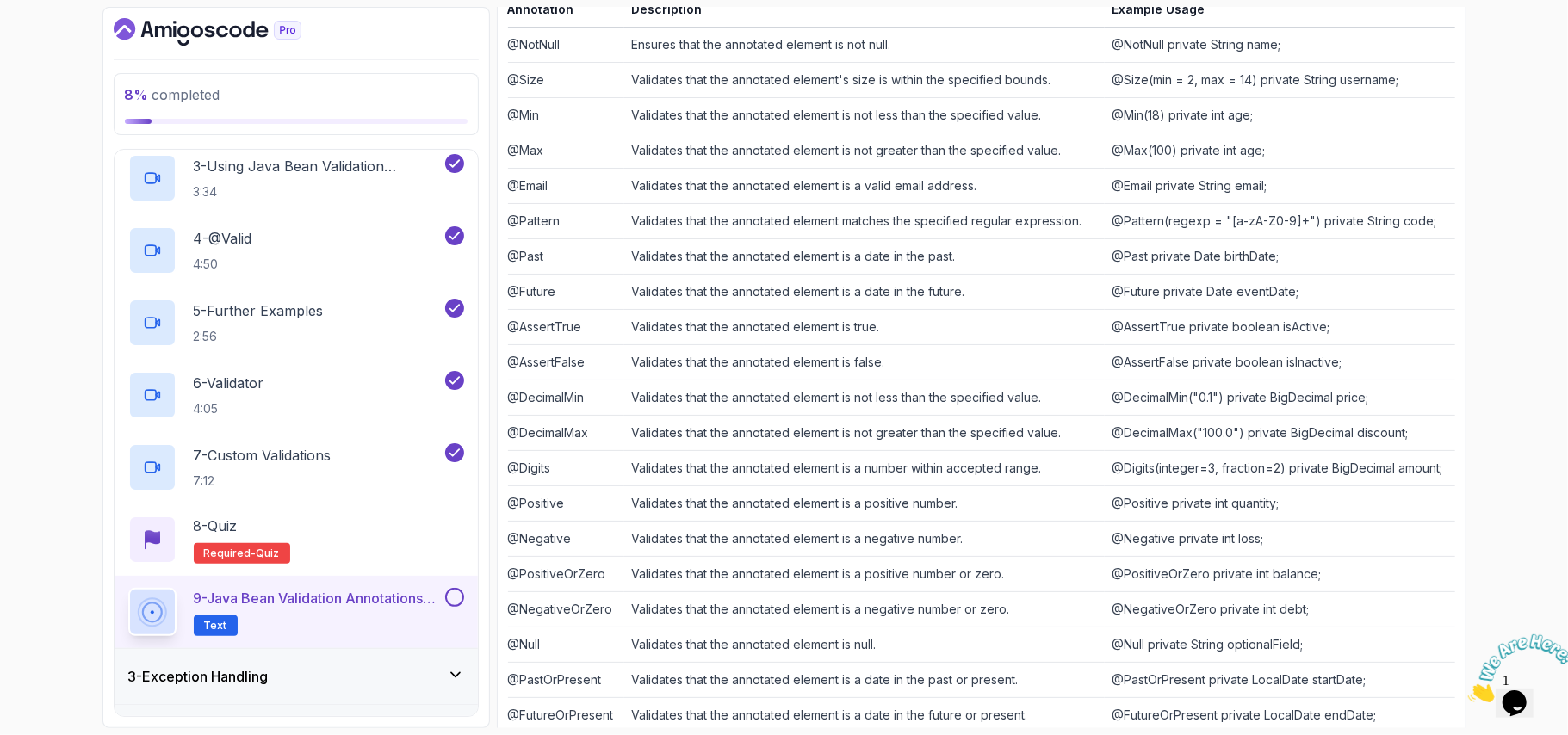
click at [456, 600] on button at bounding box center [455, 597] width 19 height 19
click at [411, 679] on div "3 - Exception Handling" at bounding box center [296, 676] width 336 height 21
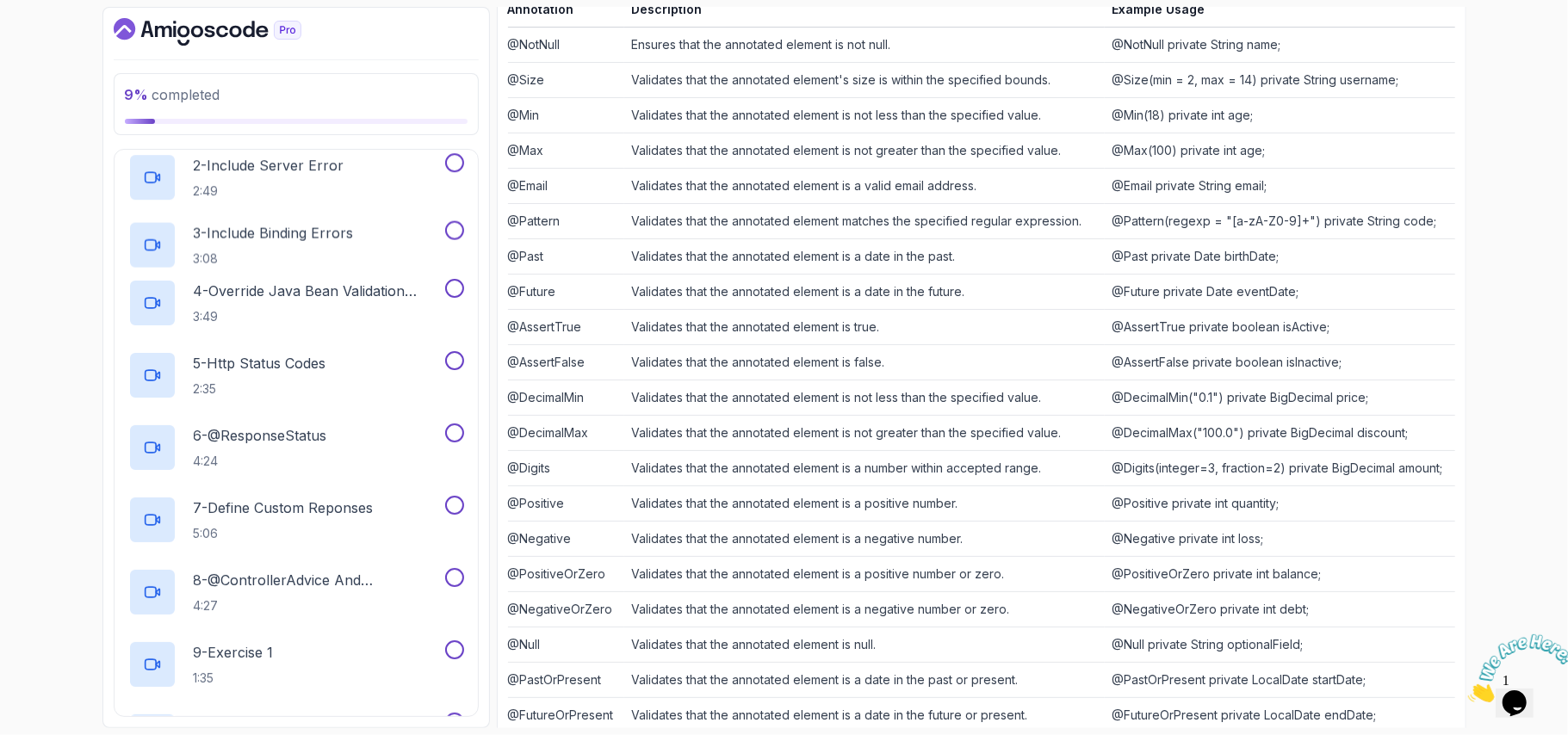
scroll to position [165, 0]
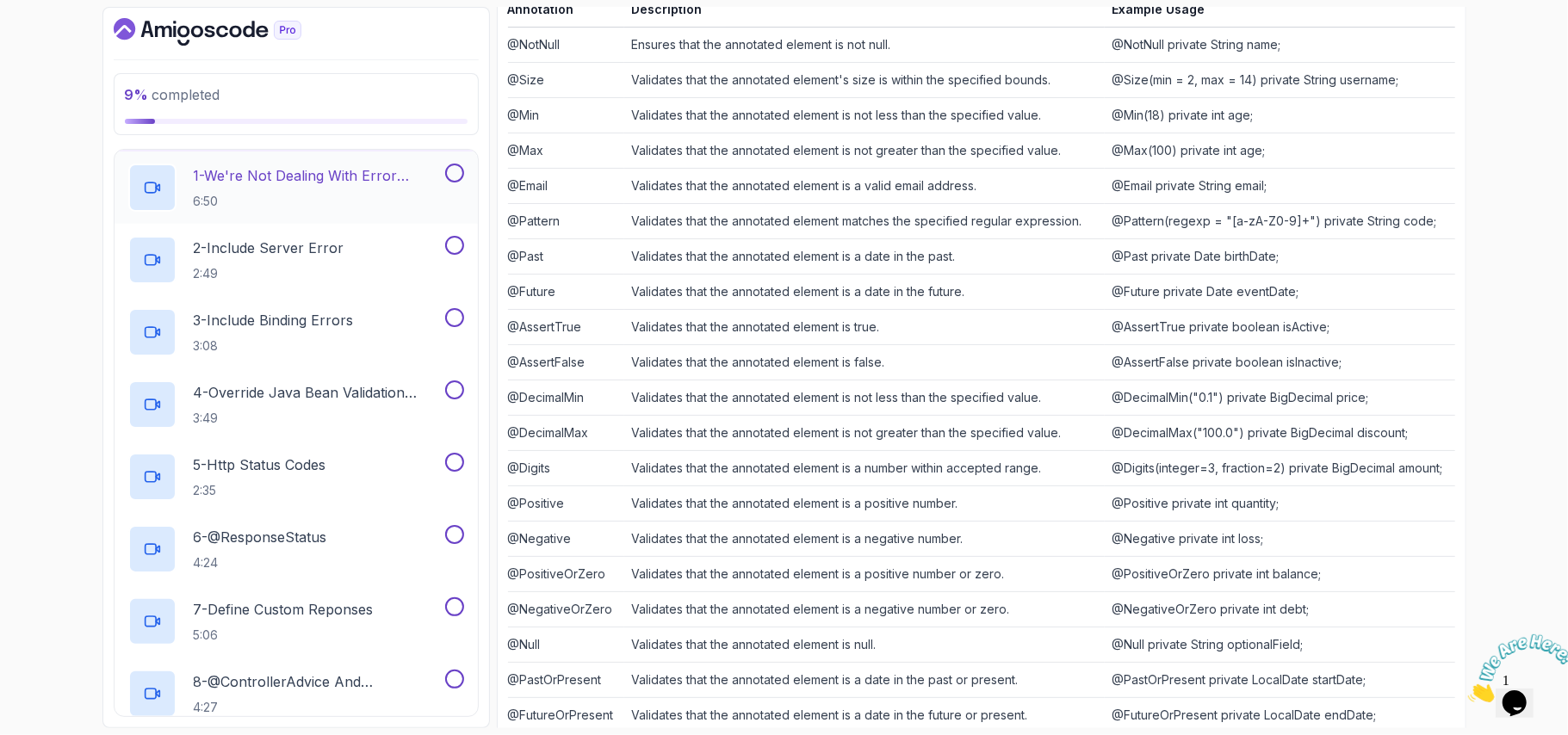
click at [359, 184] on p "1 - We're Not Dealing With Error Properply" at bounding box center [318, 176] width 248 height 21
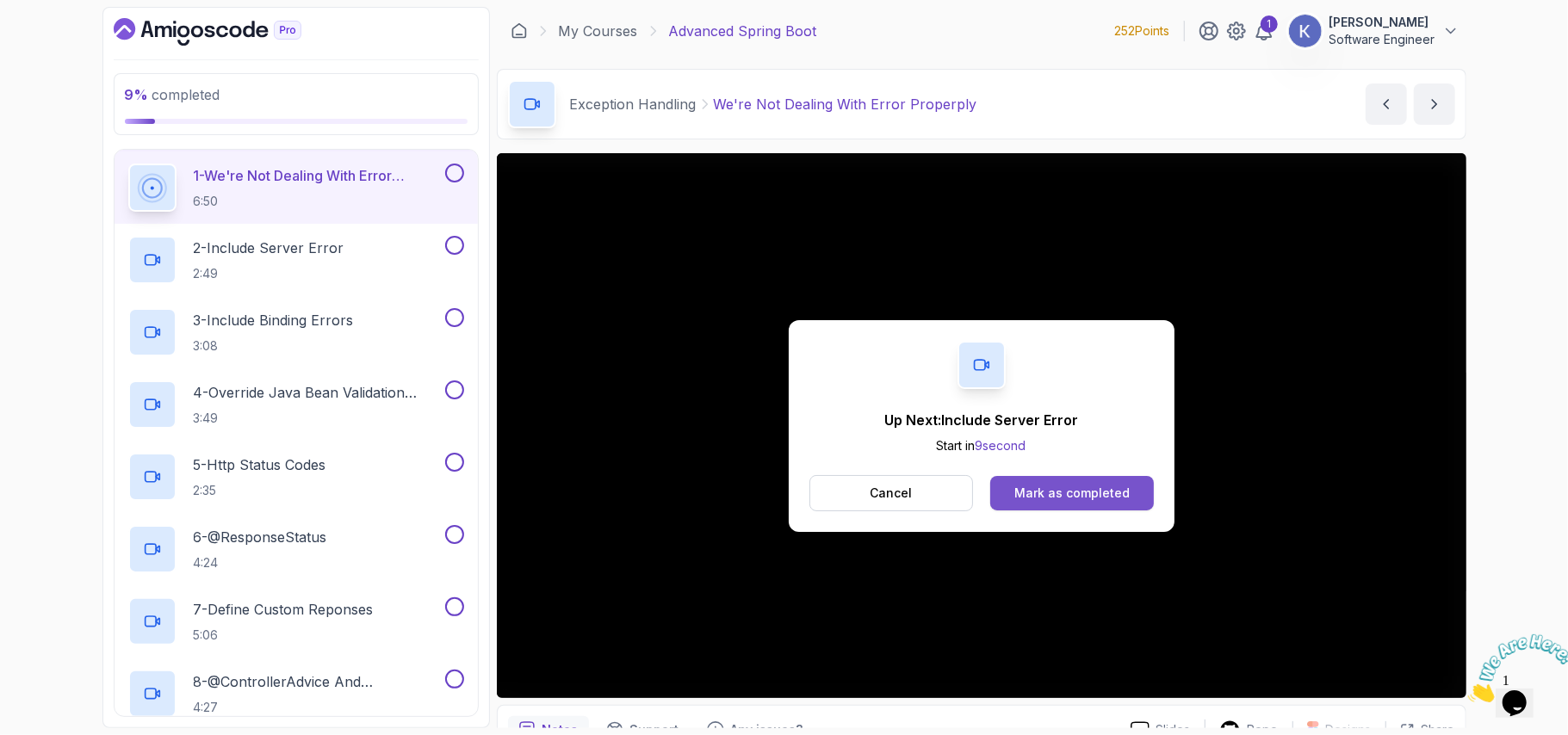
click at [1052, 487] on div "Mark as completed" at bounding box center [1072, 493] width 115 height 17
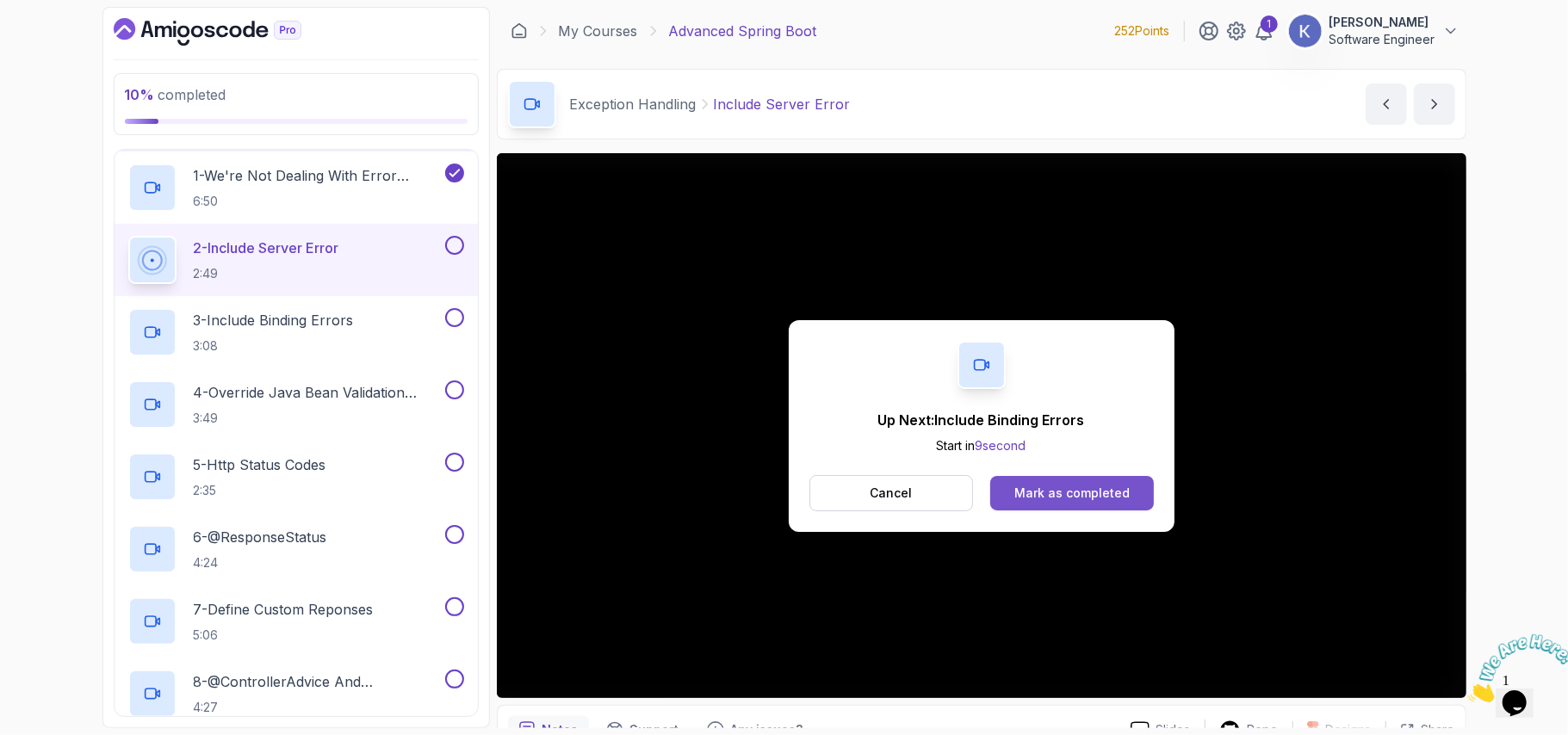
click at [1094, 494] on div "Mark as completed" at bounding box center [1072, 493] width 115 height 17
